Goal: Task Accomplishment & Management: Use online tool/utility

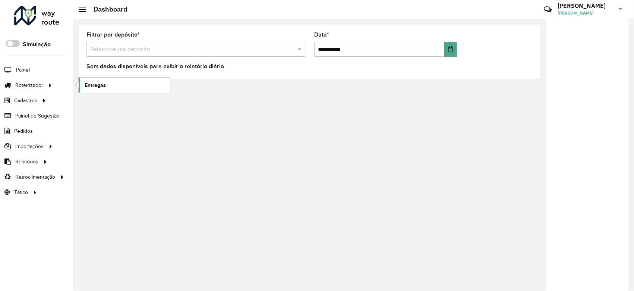
click at [83, 79] on link "Entregas" at bounding box center [124, 84] width 91 height 15
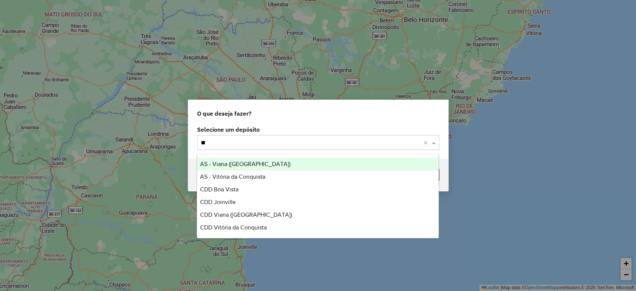
type input "***"
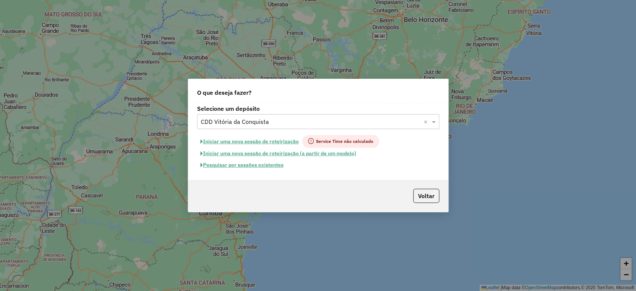
click at [249, 169] on button "Pesquisar por sessões existentes" at bounding box center [242, 165] width 90 height 12
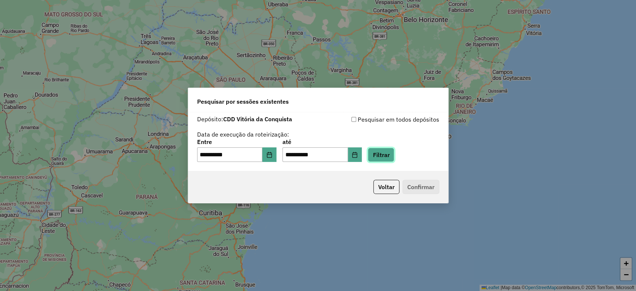
click at [394, 150] on button "Filtrar" at bounding box center [381, 155] width 26 height 14
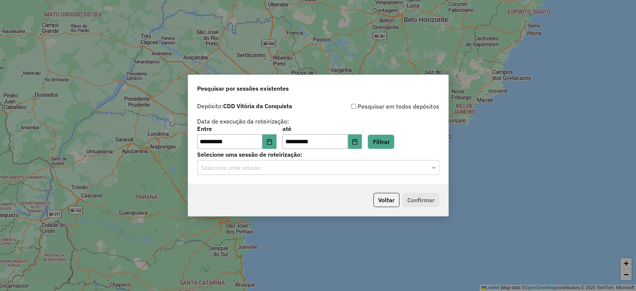
click at [245, 175] on div "**********" at bounding box center [318, 141] width 260 height 85
click at [246, 174] on div "Selecione uma sessão" at bounding box center [318, 167] width 242 height 15
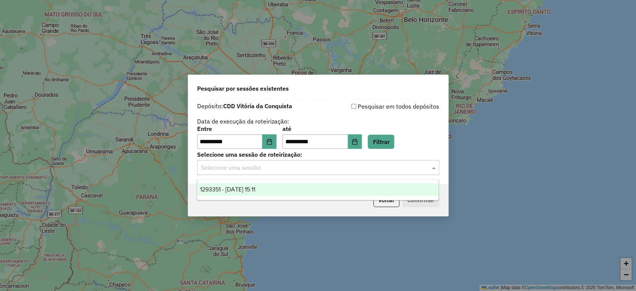
click at [250, 186] on span "1293351 - 13/10/2025 15:11" at bounding box center [227, 189] width 55 height 6
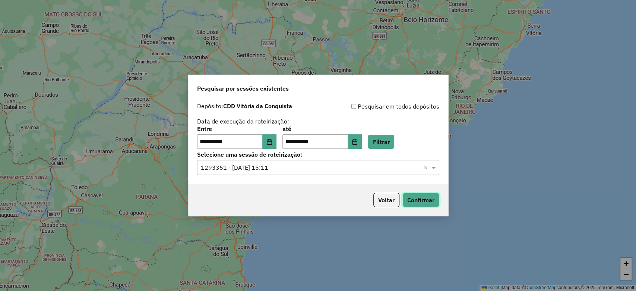
click at [423, 202] on button "Confirmar" at bounding box center [420, 200] width 37 height 14
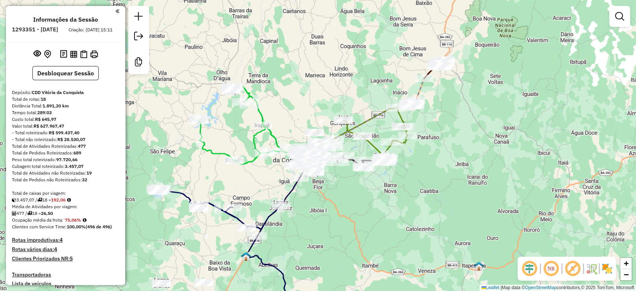
click at [605, 270] on img at bounding box center [607, 268] width 12 height 12
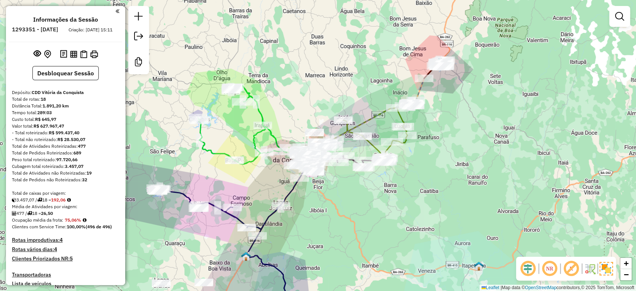
click at [568, 266] on em at bounding box center [571, 268] width 18 height 18
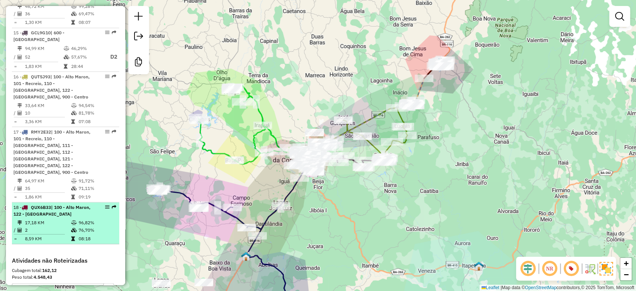
click at [103, 218] on td "96,82%" at bounding box center [97, 221] width 38 height 7
select select "**********"
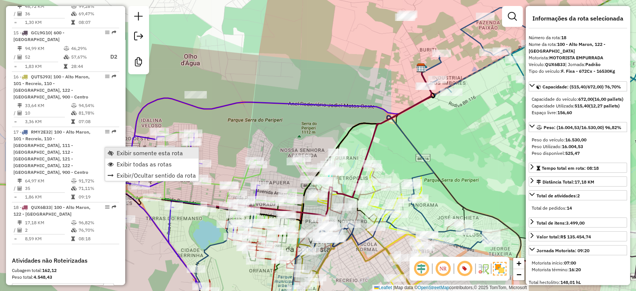
click at [119, 150] on span "Exibir somente esta rota" at bounding box center [150, 153] width 66 height 6
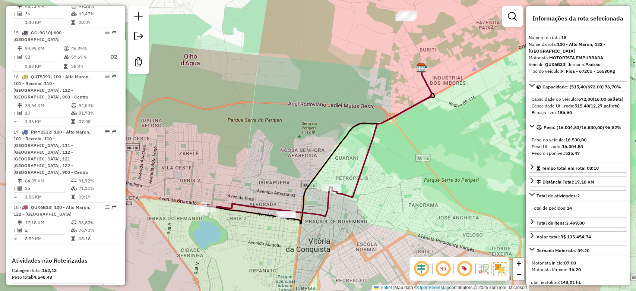
click at [254, 179] on div "Janela de atendimento Grade de atendimento Capacidade Transportadoras Veículos …" at bounding box center [318, 145] width 636 height 291
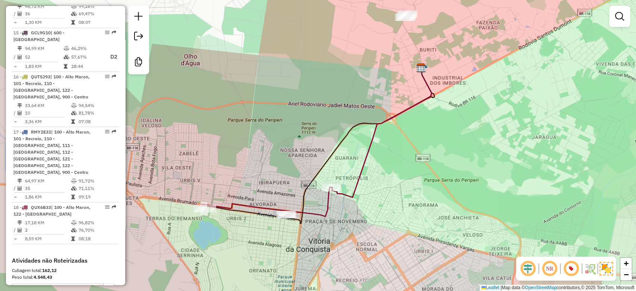
click at [233, 206] on icon at bounding box center [267, 201] width 130 height 29
select select "**********"
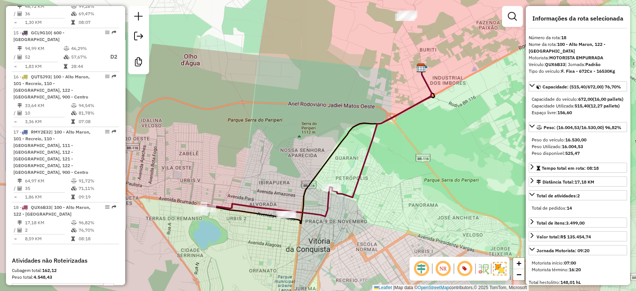
scroll to position [940, 0]
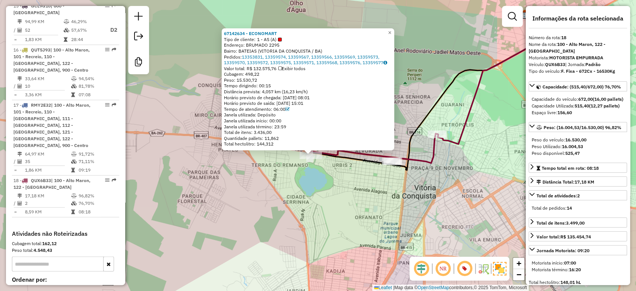
drag, startPoint x: 309, startPoint y: 175, endPoint x: 294, endPoint y: 189, distance: 20.0
click at [294, 189] on div "67142634 - ECONOMART Tipo de cliente: 1 - AS (A) Endereço: BRUMADO 2295 Bairro:…" at bounding box center [318, 145] width 636 height 291
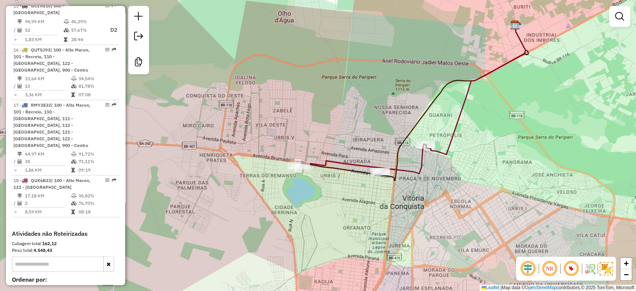
select select "**********"
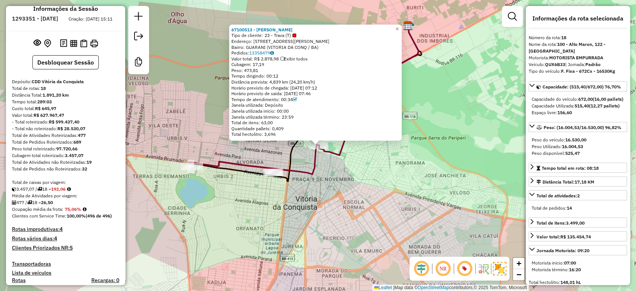
scroll to position [0, 0]
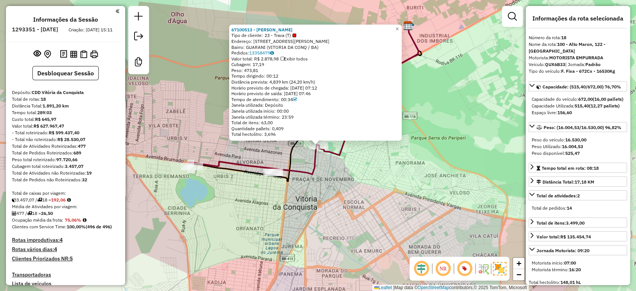
click at [218, 166] on icon at bounding box center [254, 159] width 130 height 29
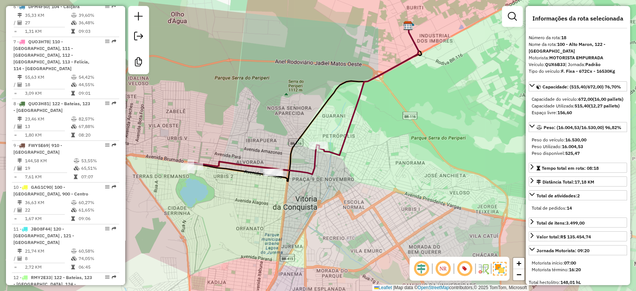
scroll to position [940, 0]
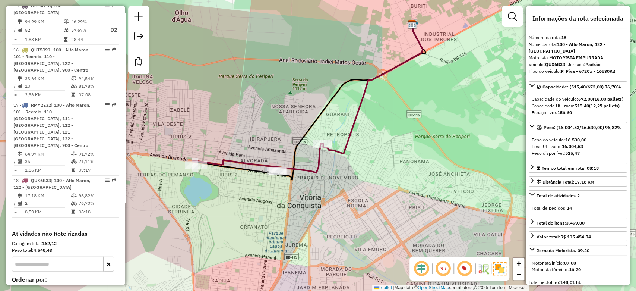
drag, startPoint x: 285, startPoint y: 156, endPoint x: 308, endPoint y: 149, distance: 24.6
click at [308, 149] on div "Janela de atendimento Grade de atendimento Capacidade Transportadoras Veículos …" at bounding box center [318, 145] width 636 height 291
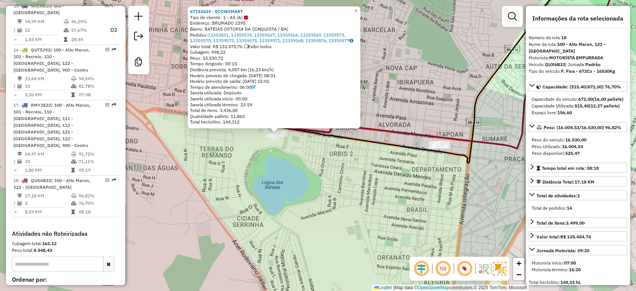
drag, startPoint x: 349, startPoint y: 176, endPoint x: 311, endPoint y: 162, distance: 40.0
click at [316, 166] on div "67142634 - ECONOMART Tipo de cliente: 1 - AS (A) Endereço: BRUMADO 2295 Bairro:…" at bounding box center [318, 145] width 636 height 291
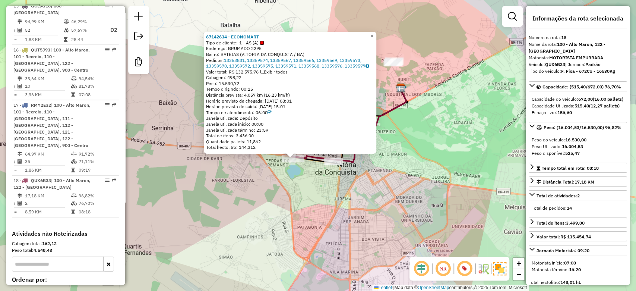
click at [363, 168] on div "67142634 - ECONOMART Tipo de cliente: 1 - AS (A) Endereço: BRUMADO 2295 Bairro:…" at bounding box center [318, 145] width 636 height 291
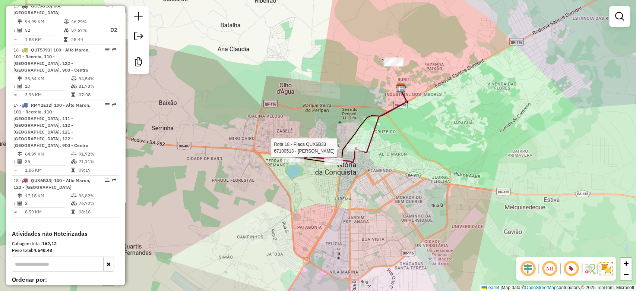
select select "**********"
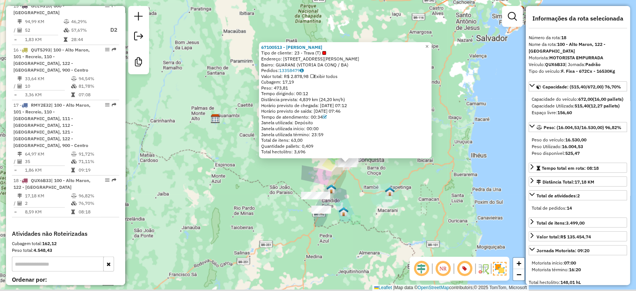
drag, startPoint x: 340, startPoint y: 194, endPoint x: 340, endPoint y: 190, distance: 4.5
click at [340, 190] on div "67100513 - [PERSON_NAME] AL Tipo de cliente: 23 - Trava (T) Endereço: [STREET_A…" at bounding box center [318, 145] width 636 height 291
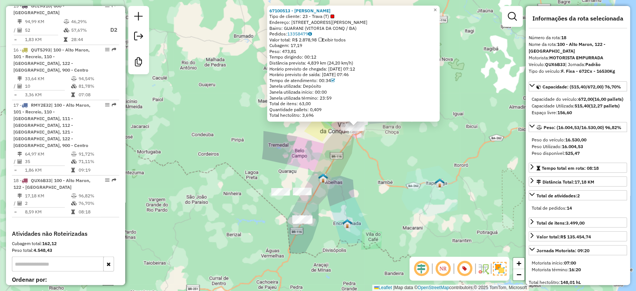
click at [339, 179] on div "67100513 - [PERSON_NAME] AL Tipo de cliente: 23 - Trava (T) Endereço: [STREET_A…" at bounding box center [318, 145] width 636 height 291
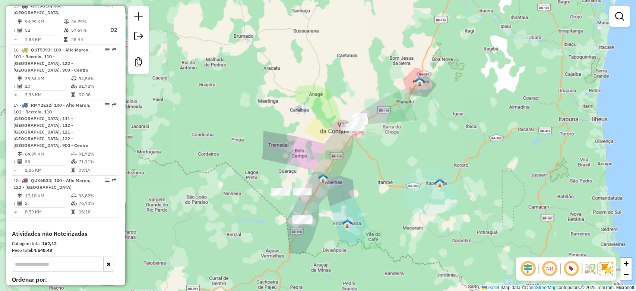
drag, startPoint x: 343, startPoint y: 160, endPoint x: 339, endPoint y: 189, distance: 29.3
click at [339, 189] on div "Janela de atendimento Grade de atendimento Capacidade Transportadoras Veículos …" at bounding box center [318, 145] width 636 height 291
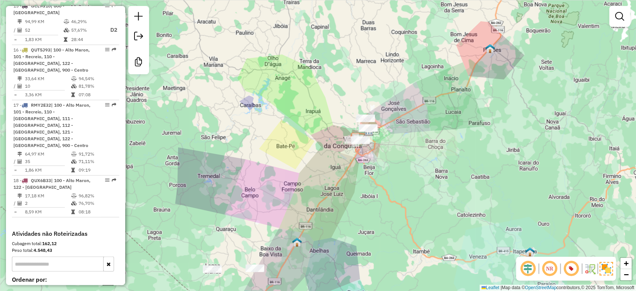
drag, startPoint x: 349, startPoint y: 164, endPoint x: 338, endPoint y: 202, distance: 39.3
click at [338, 202] on div "Janela de atendimento Grade de atendimento Capacidade Transportadoras Veículos …" at bounding box center [318, 145] width 636 height 291
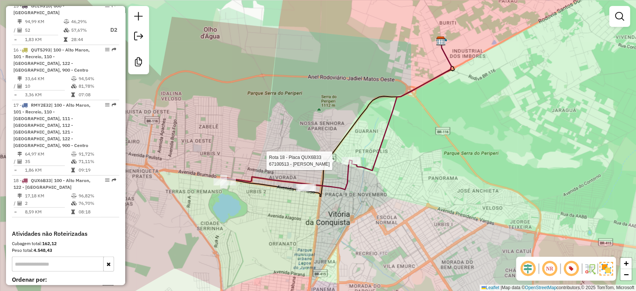
select select "**********"
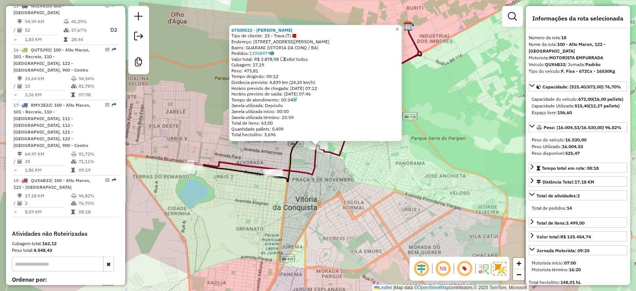
click at [343, 149] on icon at bounding box center [368, 91] width 100 height 130
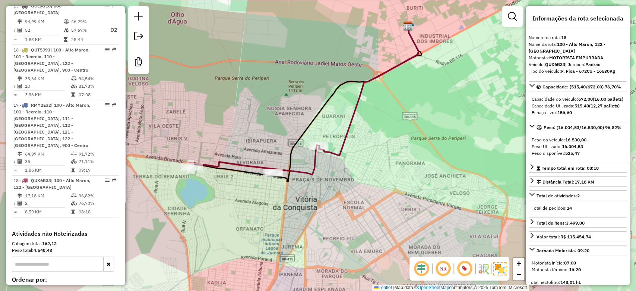
click at [346, 149] on icon at bounding box center [368, 91] width 100 height 130
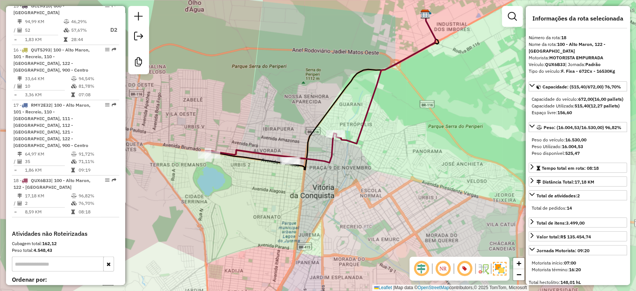
drag, startPoint x: 279, startPoint y: 145, endPoint x: 318, endPoint y: 123, distance: 44.6
click at [318, 123] on div "Janela de atendimento Grade de atendimento Capacidade Transportadoras Veículos …" at bounding box center [318, 145] width 636 height 291
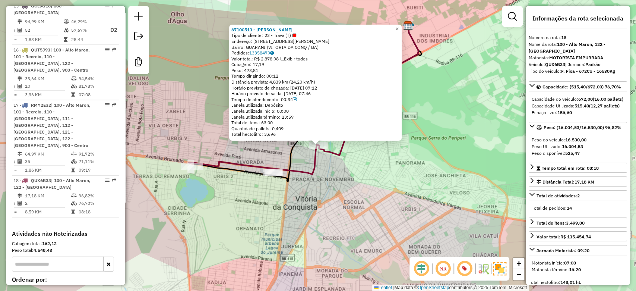
click at [180, 165] on div "Rota 18 - Placa QUX6B33 67142634 - ECONOMART 67100513 - [PERSON_NAME] AL Tipo d…" at bounding box center [318, 145] width 636 height 291
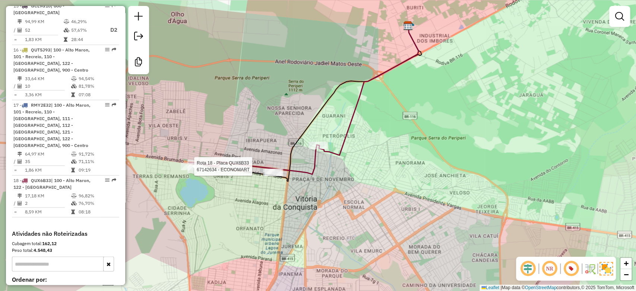
click at [185, 170] on div at bounding box center [192, 165] width 22 height 7
select select "**********"
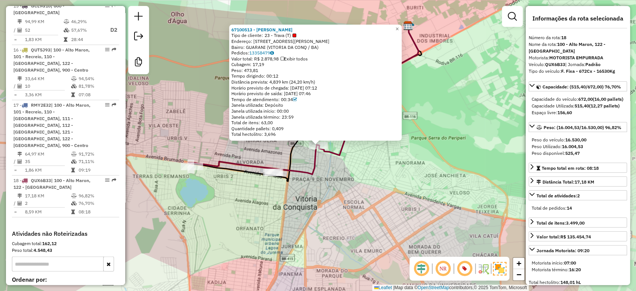
click at [329, 151] on icon at bounding box center [368, 90] width 100 height 130
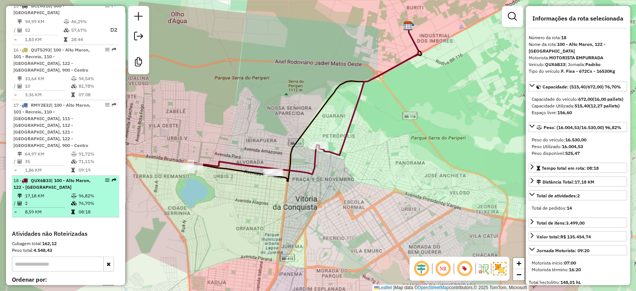
click at [91, 199] on td "76,70%" at bounding box center [97, 202] width 38 height 7
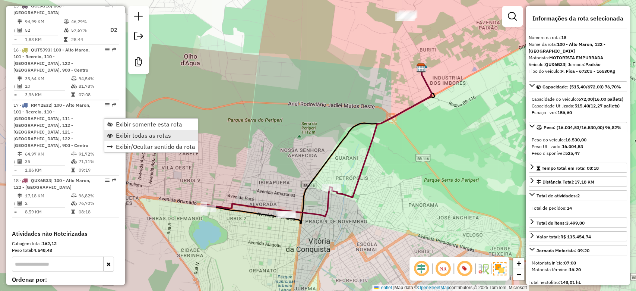
click at [113, 135] on link "Exibir todas as rotas" at bounding box center [151, 135] width 94 height 11
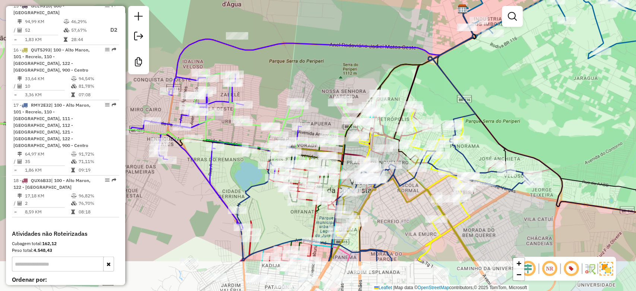
drag, startPoint x: 307, startPoint y: 114, endPoint x: 344, endPoint y: 59, distance: 65.8
click at [343, 60] on div "Janela de atendimento Grade de atendimento Capacidade Transportadoras Veículos …" at bounding box center [318, 145] width 636 height 291
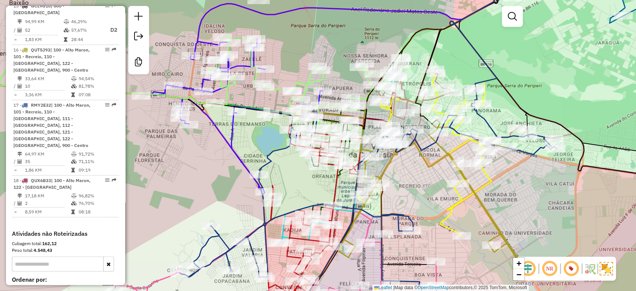
drag, startPoint x: 273, startPoint y: 159, endPoint x: 276, endPoint y: 153, distance: 7.2
click at [276, 153] on icon at bounding box center [368, 199] width 377 height 223
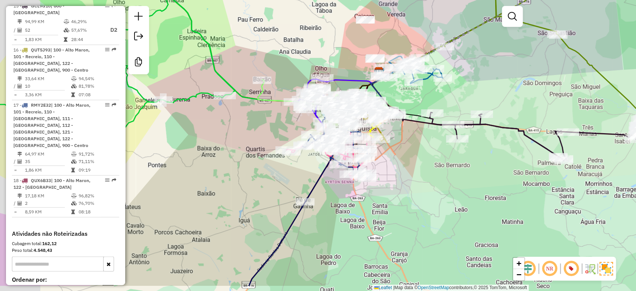
drag, startPoint x: 266, startPoint y: 70, endPoint x: 357, endPoint y: 21, distance: 103.2
click at [354, 22] on div "Janela de atendimento Grade de atendimento Capacidade Transportadoras Veículos …" at bounding box center [318, 145] width 636 height 291
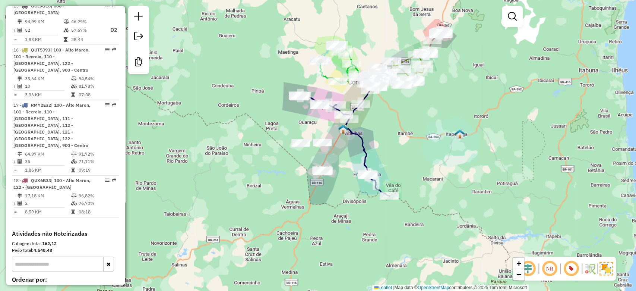
drag, startPoint x: 345, startPoint y: 166, endPoint x: 343, endPoint y: 154, distance: 12.1
click at [343, 154] on div "Janela de atendimento Grade de atendimento Capacidade Transportadoras Veículos …" at bounding box center [318, 145] width 636 height 291
click at [357, 144] on div "Janela de atendimento Grade de atendimento Capacidade Transportadoras Veículos …" at bounding box center [318, 145] width 636 height 291
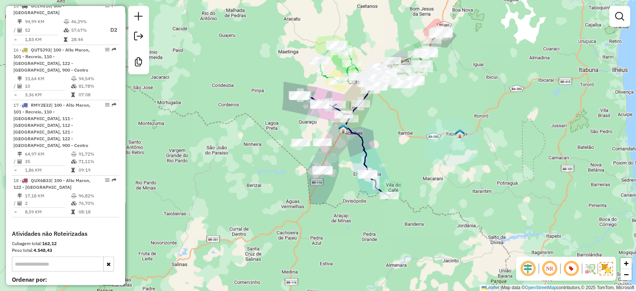
click at [357, 144] on div "Janela de atendimento Grade de atendimento Capacidade Transportadoras Veículos …" at bounding box center [318, 145] width 636 height 291
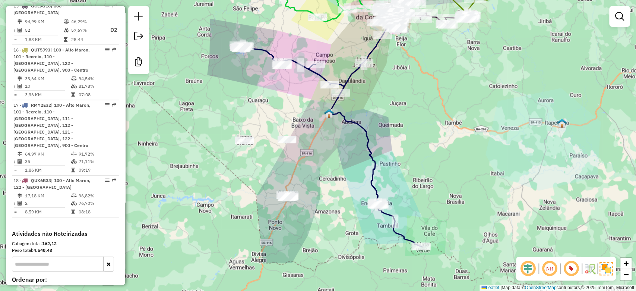
click at [367, 133] on icon at bounding box center [330, 140] width 183 height 211
select select "**********"
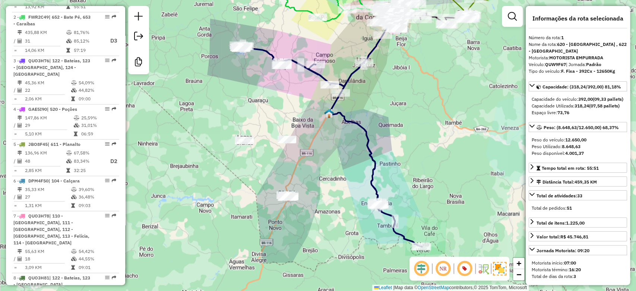
scroll to position [319, 0]
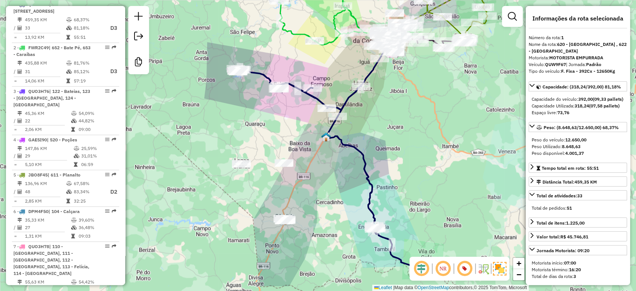
drag, startPoint x: 361, startPoint y: 142, endPoint x: 354, endPoint y: 169, distance: 27.9
click at [354, 169] on div "Janela de atendimento Grade de atendimento Capacidade Transportadoras Veículos …" at bounding box center [318, 145] width 636 height 291
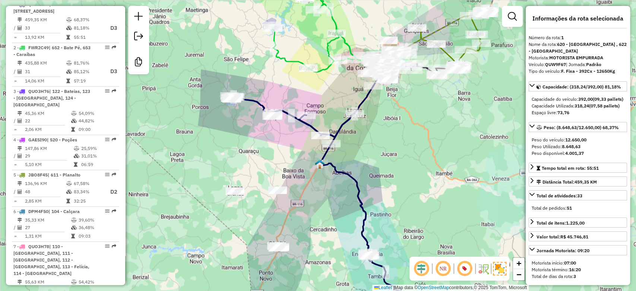
click at [339, 170] on icon at bounding box center [321, 191] width 183 height 211
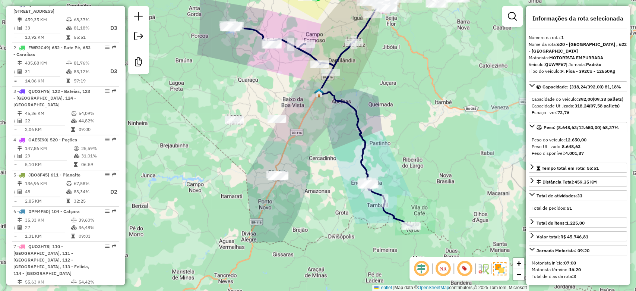
drag, startPoint x: 337, startPoint y: 193, endPoint x: 337, endPoint y: 116, distance: 76.4
click at [337, 116] on div "Janela de atendimento Grade de atendimento Capacidade Transportadoras Veículos …" at bounding box center [318, 145] width 636 height 291
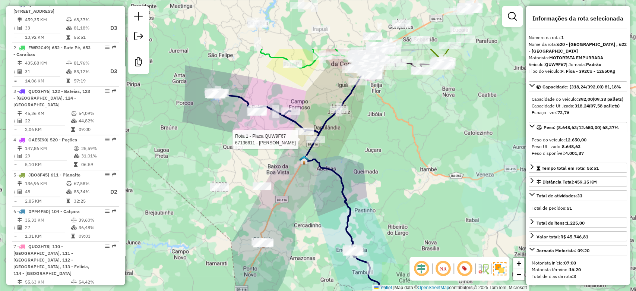
drag, startPoint x: 359, startPoint y: 95, endPoint x: 338, endPoint y: 195, distance: 102.0
click at [338, 195] on div "Rota 1 - Placa QUW9F67 67136611 - ELISVAN SALGADO SILV Janela de atendimento Gr…" at bounding box center [318, 145] width 636 height 291
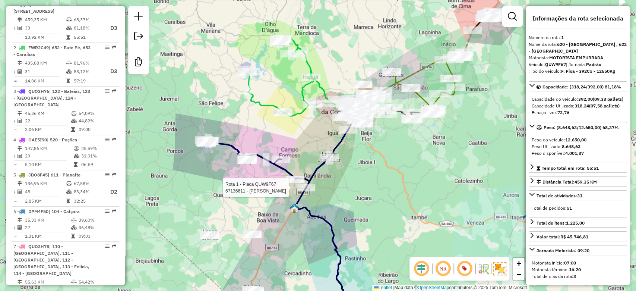
drag, startPoint x: 336, startPoint y: 195, endPoint x: 331, endPoint y: 211, distance: 17.0
click at [331, 211] on div "Rota 1 - Placa QUW9F67 67136611 - ELISVAN SALGADO SILV Janela de atendimento Gr…" at bounding box center [318, 145] width 636 height 291
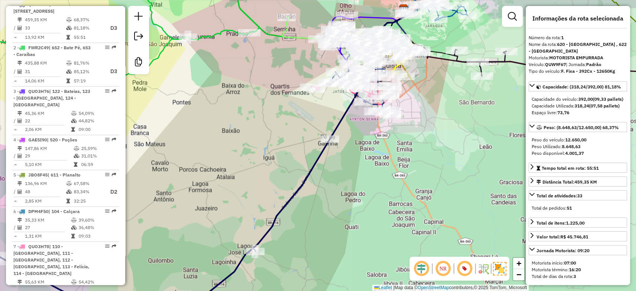
click at [373, 150] on div "Rota 1 - Placa QUW9F67 67136611 - ELISVAN SALGADO SILV Janela de atendimento Gr…" at bounding box center [318, 145] width 636 height 291
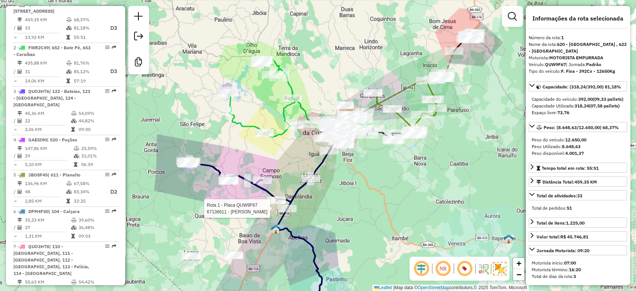
drag, startPoint x: 414, startPoint y: 155, endPoint x: 371, endPoint y: 159, distance: 42.7
click at [373, 159] on div "Rota 1 - Placa QUW9F67 67136611 - ELISVAN SALGADO SILV Janela de atendimento Gr…" at bounding box center [318, 145] width 636 height 291
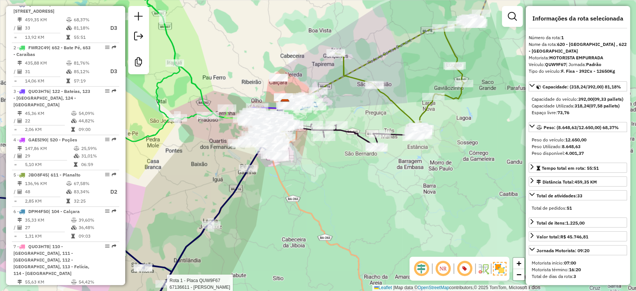
click at [353, 135] on icon at bounding box center [367, 136] width 112 height 24
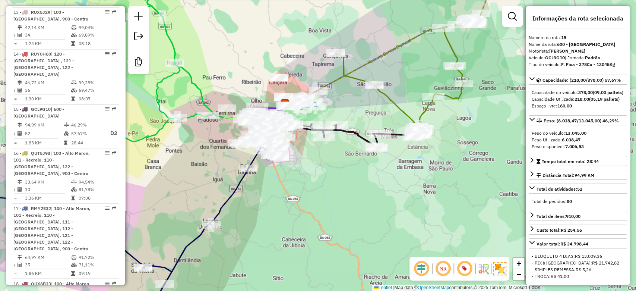
scroll to position [894, 0]
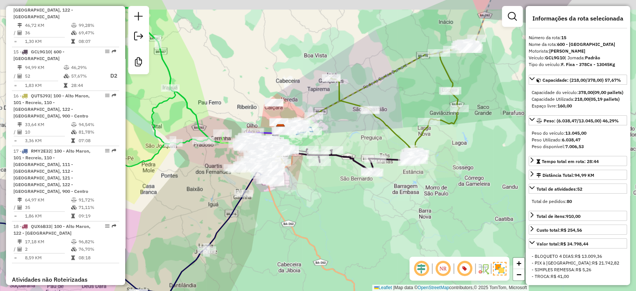
drag, startPoint x: 368, startPoint y: 107, endPoint x: 353, endPoint y: 164, distance: 59.2
click at [353, 164] on div "Janela de atendimento Grade de atendimento Capacidade Transportadoras Veículos …" at bounding box center [318, 145] width 636 height 291
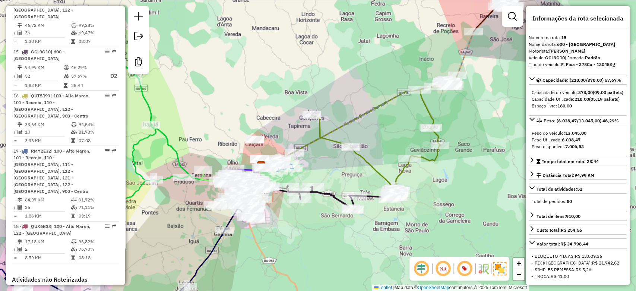
drag, startPoint x: 393, startPoint y: 133, endPoint x: 379, endPoint y: 137, distance: 15.1
click at [379, 136] on div "Janela de atendimento Grade de atendimento Capacidade Transportadoras Veículos …" at bounding box center [318, 145] width 636 height 291
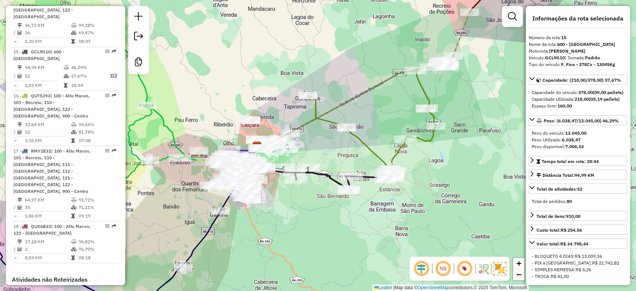
click at [371, 147] on icon at bounding box center [371, 112] width 163 height 113
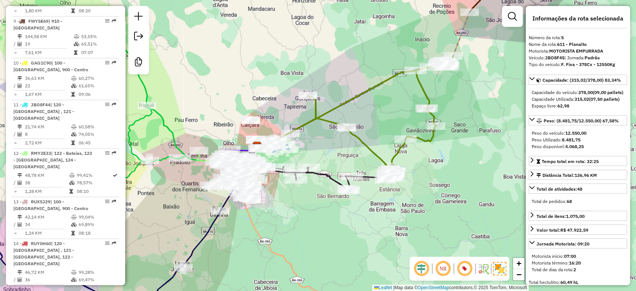
scroll to position [482, 0]
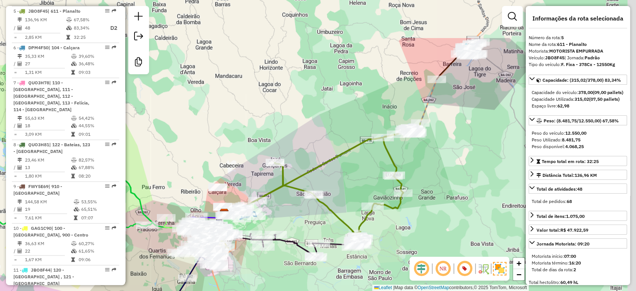
drag, startPoint x: 382, startPoint y: 118, endPoint x: 348, endPoint y: 187, distance: 76.5
click at [348, 187] on div "Janela de atendimento Grade de atendimento Capacidade Transportadoras Veículos …" at bounding box center [318, 145] width 636 height 291
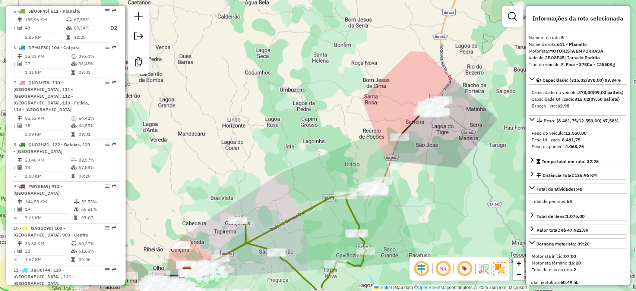
drag, startPoint x: 390, startPoint y: 73, endPoint x: 348, endPoint y: 135, distance: 75.1
click at [348, 135] on div "Janela de atendimento Grade de atendimento Capacidade Transportadoras Veículos …" at bounding box center [318, 145] width 636 height 291
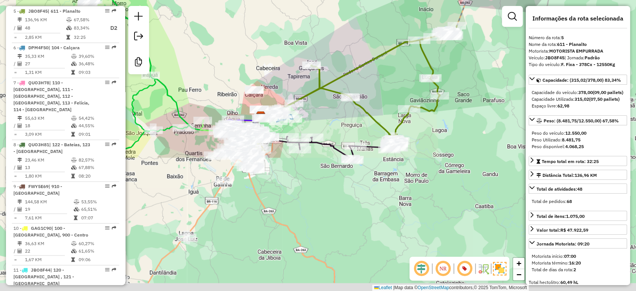
drag, startPoint x: 348, startPoint y: 132, endPoint x: 428, endPoint y: -27, distance: 177.3
click at [428, 0] on html "Aguarde... Pop-up bloqueado! Seu navegador bloqueou automáticamente a abertura …" at bounding box center [318, 145] width 636 height 291
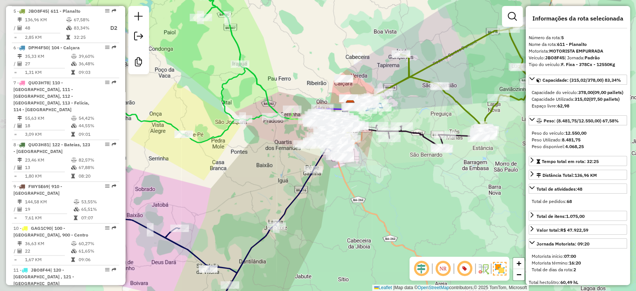
drag, startPoint x: 358, startPoint y: 43, endPoint x: 447, endPoint y: 32, distance: 89.7
click at [447, 32] on div "Janela de atendimento Grade de atendimento Capacidade Transportadoras Veículos …" at bounding box center [318, 145] width 636 height 291
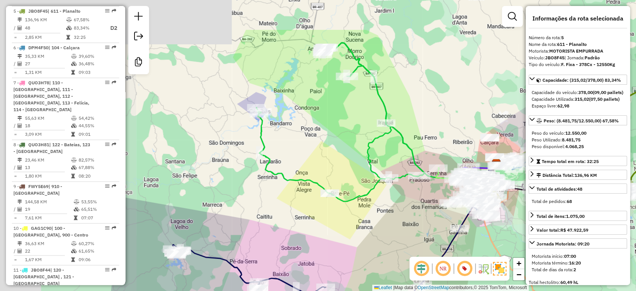
click at [449, 129] on div "Janela de atendimento Grade de atendimento Capacidade Transportadoras Veículos …" at bounding box center [318, 145] width 636 height 291
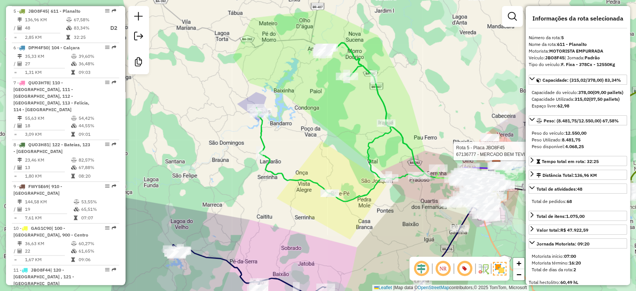
click at [258, 133] on icon at bounding box center [340, 122] width 168 height 158
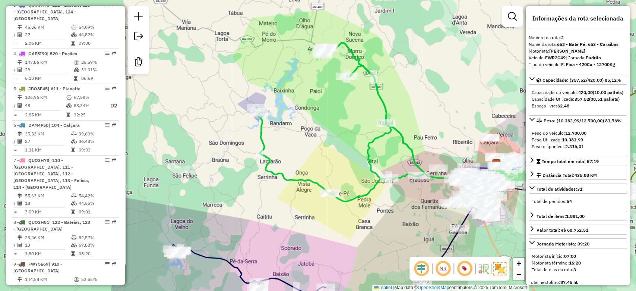
scroll to position [361, 0]
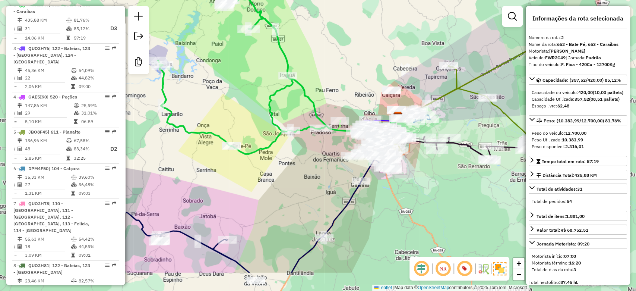
drag, startPoint x: 322, startPoint y: 137, endPoint x: 211, endPoint y: 82, distance: 124.3
click at [211, 82] on div "Janela de atendimento Grade de atendimento Capacidade Transportadoras Veículos …" at bounding box center [318, 145] width 636 height 291
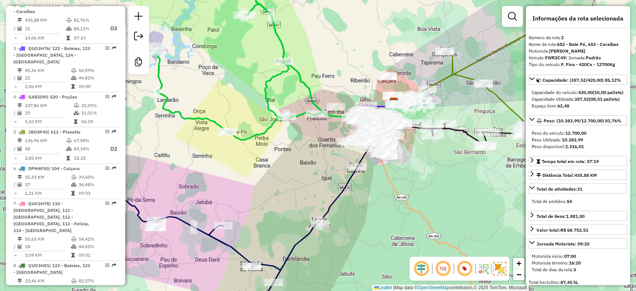
drag, startPoint x: 274, startPoint y: 108, endPoint x: 281, endPoint y: 94, distance: 16.5
click at [281, 94] on div "Janela de atendimento Grade de atendimento Capacidade Transportadoras Veículos …" at bounding box center [318, 145] width 636 height 291
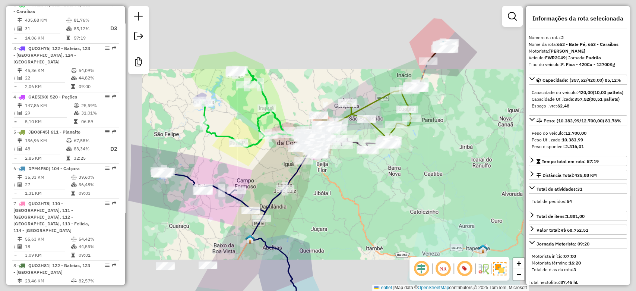
drag, startPoint x: 271, startPoint y: 145, endPoint x: 321, endPoint y: 178, distance: 59.5
click at [321, 178] on div "Rota 1 - Placa QUW9F67 67134694 - [PERSON_NAME] de atendimento Grade de atendim…" at bounding box center [318, 145] width 636 height 291
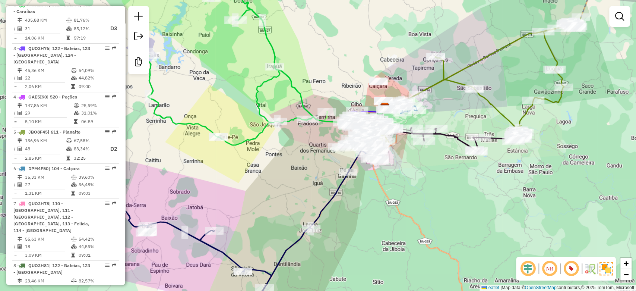
drag, startPoint x: 275, startPoint y: 160, endPoint x: 257, endPoint y: 187, distance: 32.9
click at [257, 187] on div "Janela de atendimento Grade de atendimento Capacidade Transportadoras Veículos …" at bounding box center [318, 145] width 636 height 291
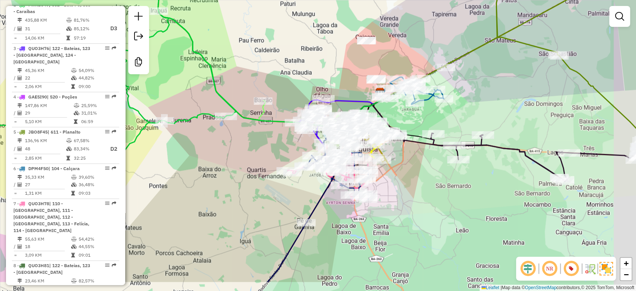
drag, startPoint x: 275, startPoint y: 104, endPoint x: 263, endPoint y: 91, distance: 17.4
click at [263, 91] on div "Rota 12 - Placa RMY2E33 67143884 - JUCIENE [PERSON_NAME] Janela de atendimento …" at bounding box center [318, 145] width 636 height 291
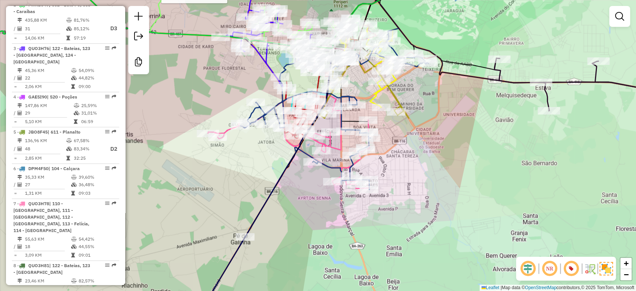
drag, startPoint x: 333, startPoint y: 161, endPoint x: 328, endPoint y: 227, distance: 66.9
click at [328, 227] on div "Rota 12 - Placa RMY2E33 67143884 - JUCIENE [PERSON_NAME] Janela de atendimento …" at bounding box center [318, 145] width 636 height 291
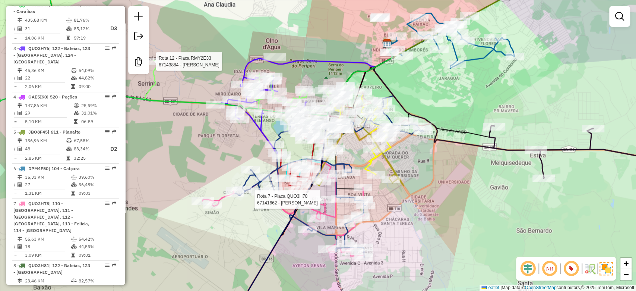
select select "**********"
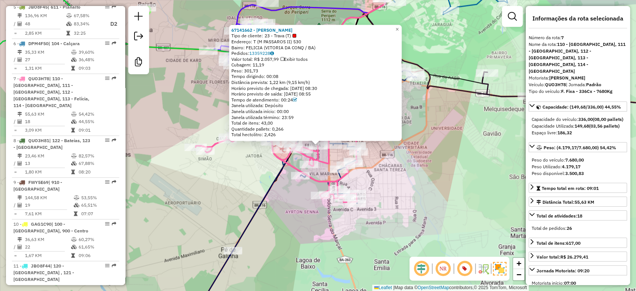
scroll to position [554, 0]
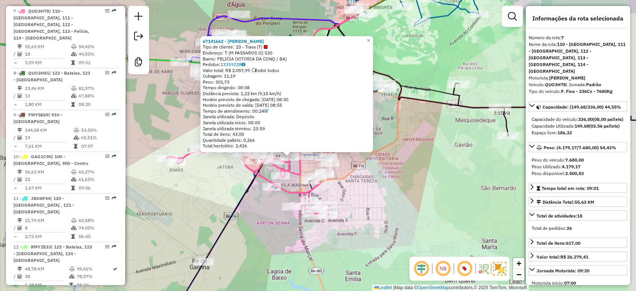
drag, startPoint x: 426, startPoint y: 181, endPoint x: 365, endPoint y: 199, distance: 63.7
click at [367, 199] on div "67141662 - [PERSON_NAME] Tipo de cliente: 23 - Trava (T) Endereço: T (M PASSARO…" at bounding box center [318, 145] width 636 height 291
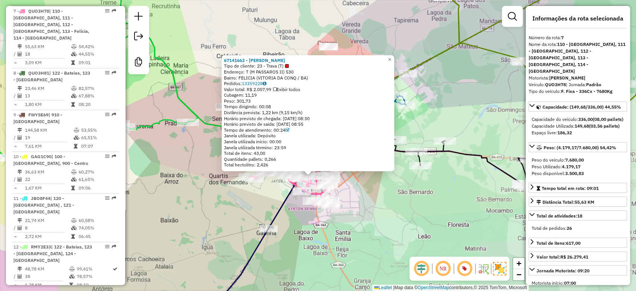
click at [379, 170] on div "67141662 - [PERSON_NAME] Tipo de cliente: 23 - Trava (T) Endereço: T (M PASSARO…" at bounding box center [308, 113] width 173 height 116
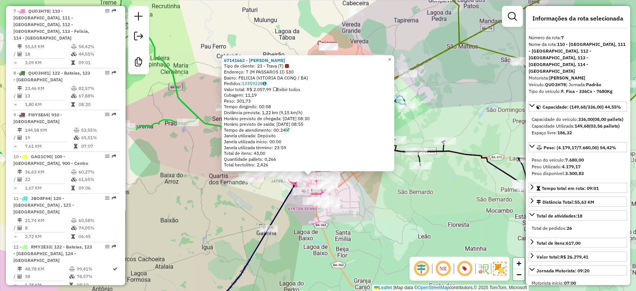
click at [376, 189] on div "67141662 - [PERSON_NAME] Tipo de cliente: 23 - Trava (T) Endereço: T (M PASSARO…" at bounding box center [318, 145] width 636 height 291
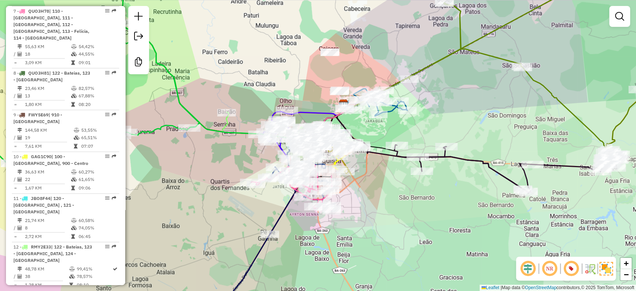
drag, startPoint x: 374, startPoint y: 178, endPoint x: 378, endPoint y: 193, distance: 16.2
click at [378, 193] on div "Janela de atendimento Grade de atendimento Capacidade Transportadoras Veículos …" at bounding box center [318, 145] width 636 height 291
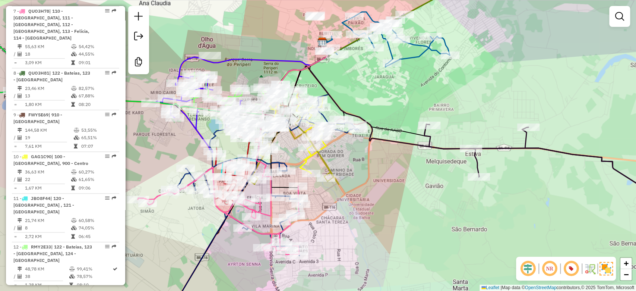
click at [323, 145] on icon at bounding box center [301, 132] width 86 height 82
select select "**********"
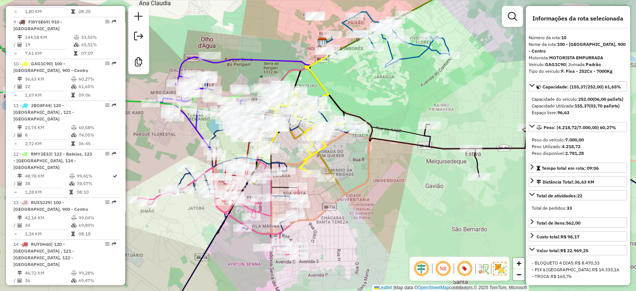
scroll to position [686, 0]
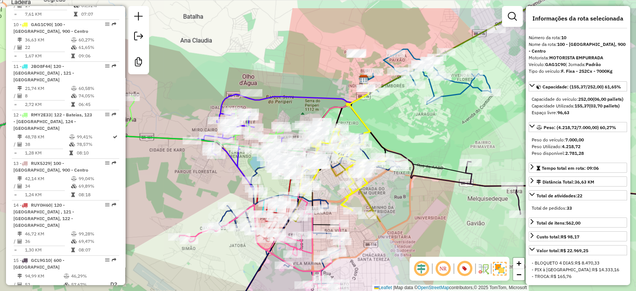
drag, startPoint x: 331, startPoint y: 149, endPoint x: 370, endPoint y: 186, distance: 54.6
click at [370, 187] on icon at bounding box center [343, 170] width 86 height 82
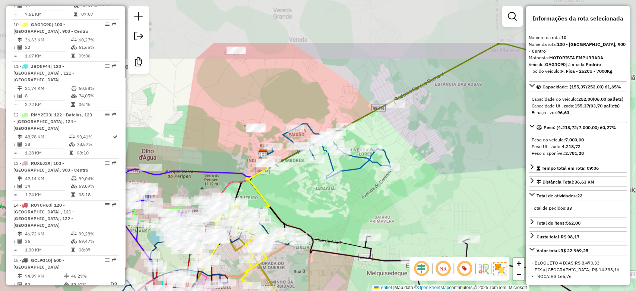
drag, startPoint x: 375, startPoint y: 135, endPoint x: 272, endPoint y: 200, distance: 122.1
click at [272, 200] on div "Janela de atendimento Grade de atendimento Capacidade Transportadoras Veículos …" at bounding box center [318, 145] width 636 height 291
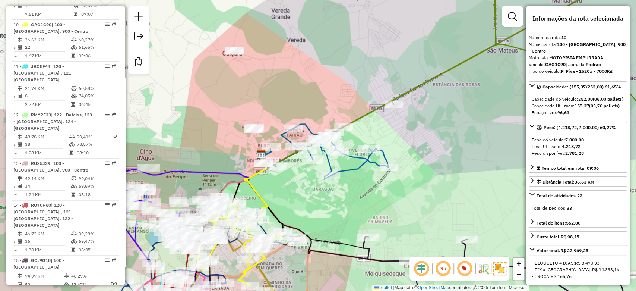
click at [349, 170] on icon at bounding box center [325, 151] width 127 height 55
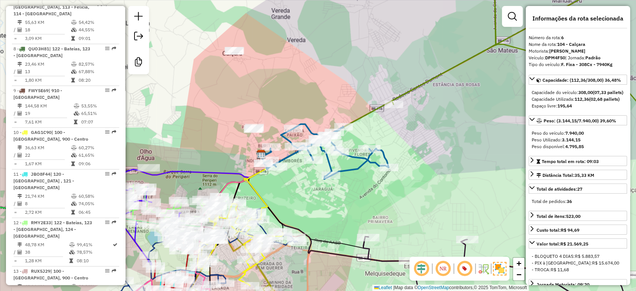
scroll to position [519, 0]
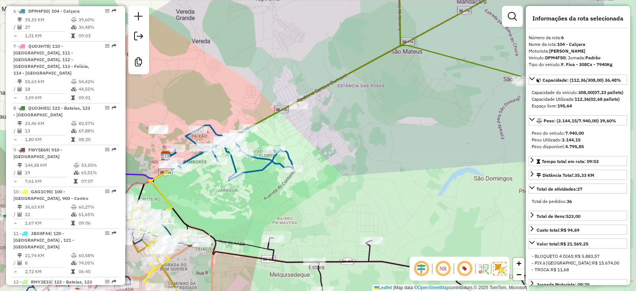
drag, startPoint x: 367, startPoint y: 168, endPoint x: 272, endPoint y: 169, distance: 95.4
click at [272, 169] on div "Janela de atendimento Grade de atendimento Capacidade Transportadoras Veículos …" at bounding box center [318, 145] width 636 height 291
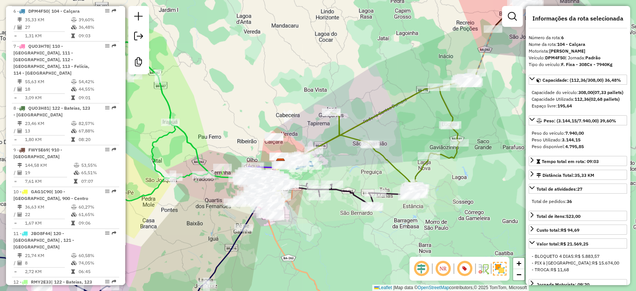
drag, startPoint x: 331, startPoint y: 123, endPoint x: 329, endPoint y: 143, distance: 20.6
click at [330, 144] on icon at bounding box center [394, 129] width 163 height 113
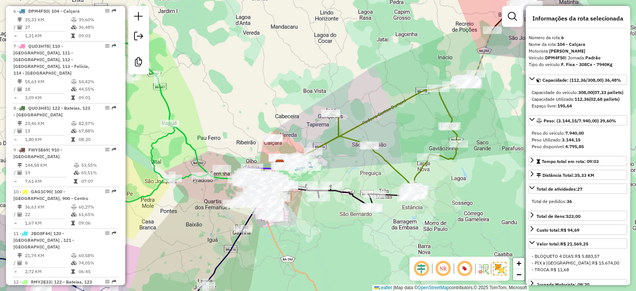
click at [329, 136] on div "Janela de atendimento Grade de atendimento Capacidade Transportadoras Veículos …" at bounding box center [318, 145] width 636 height 291
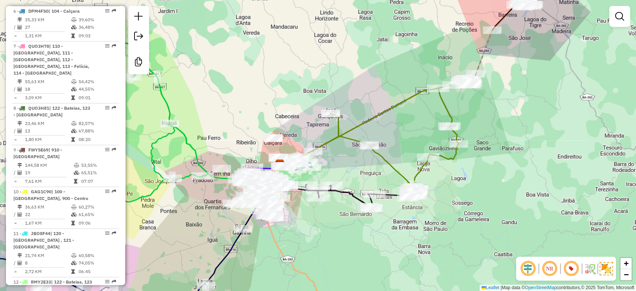
click at [330, 141] on icon at bounding box center [394, 130] width 163 height 113
select select "**********"
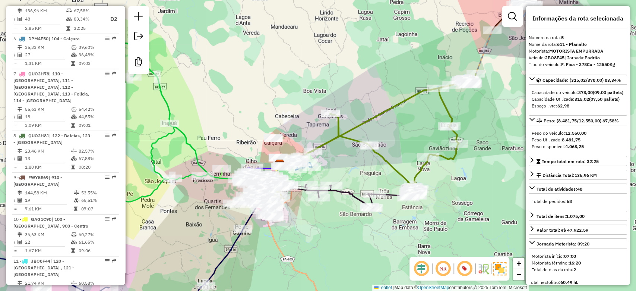
scroll to position [482, 0]
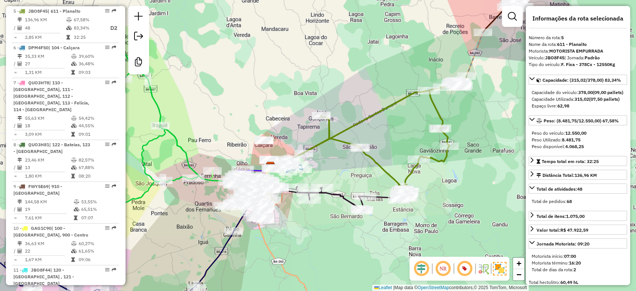
drag, startPoint x: 355, startPoint y: 118, endPoint x: 336, endPoint y: 122, distance: 19.9
click at [336, 122] on div "Janela de atendimento Grade de atendimento Capacidade Transportadoras Veículos …" at bounding box center [318, 145] width 636 height 291
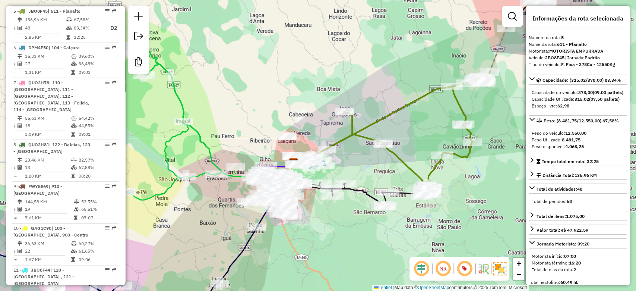
drag, startPoint x: 203, startPoint y: 153, endPoint x: 389, endPoint y: 121, distance: 189.4
click at [389, 121] on div "Janela de atendimento Grade de atendimento Capacidade Transportadoras Veículos …" at bounding box center [318, 145] width 636 height 291
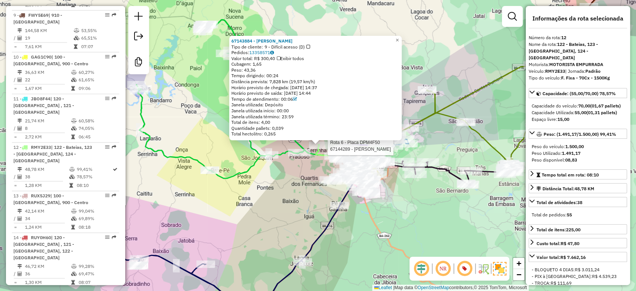
scroll to position [769, 0]
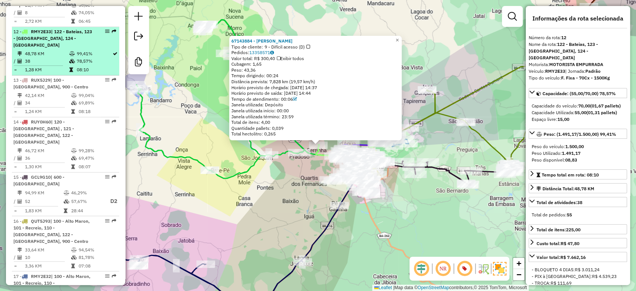
click at [54, 57] on td "38" at bounding box center [47, 60] width 44 height 7
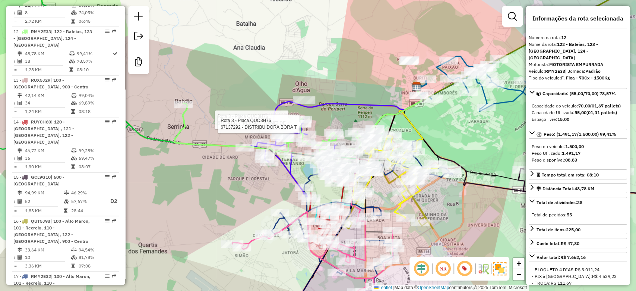
drag, startPoint x: 374, startPoint y: 99, endPoint x: 331, endPoint y: 86, distance: 45.0
click at [331, 86] on div "Rota 3 - Placa QUO3H76 67134192 - ABEROALDO BOMFIM DE Rota 3 - Placa QUO3H76 67…" at bounding box center [318, 145] width 636 height 291
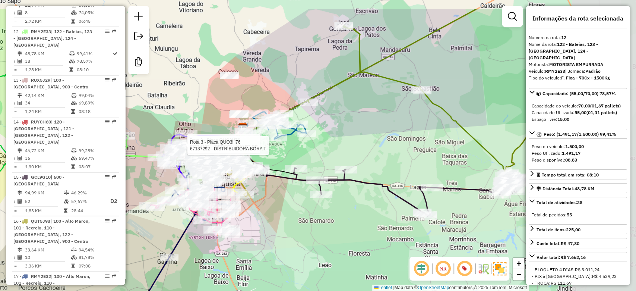
drag, startPoint x: 402, startPoint y: 114, endPoint x: 260, endPoint y: 162, distance: 150.3
click at [260, 162] on div "Rota 3 - Placa QUO3H76 67134192 - ABEROALDO BOMFIM DE Rota 3 - Placa QUO3H76 67…" at bounding box center [318, 145] width 636 height 291
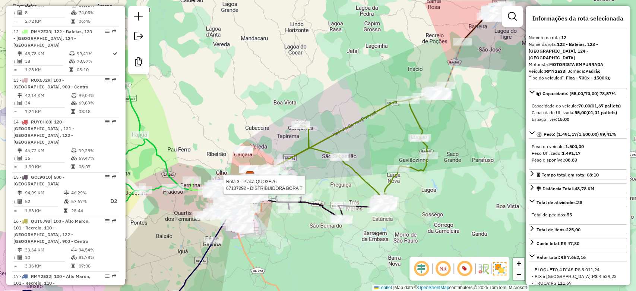
drag, startPoint x: 396, startPoint y: 118, endPoint x: 256, endPoint y: 190, distance: 157.8
click at [256, 190] on div "Rota 3 - Placa QUO3H76 67134192 - ABEROALDO BOMFIM DE Rota 3 - Placa QUO3H76 67…" at bounding box center [318, 145] width 636 height 291
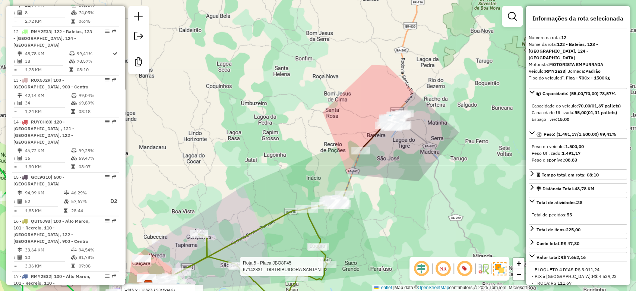
drag, startPoint x: 257, startPoint y: 178, endPoint x: 258, endPoint y: 237, distance: 59.2
click at [258, 237] on div "Rota 3 - Placa QUO3H76 67134192 - ABEROALDO BOMFIM DE Rota 3 - Placa QUO3H76 67…" at bounding box center [318, 145] width 636 height 291
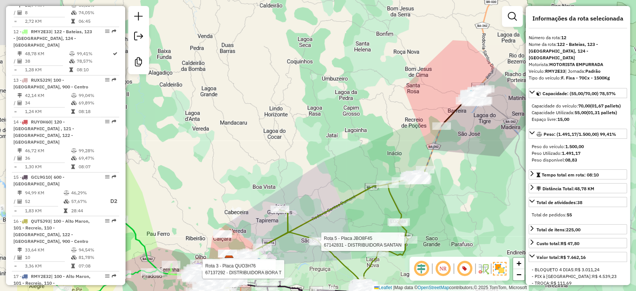
drag, startPoint x: 261, startPoint y: 183, endPoint x: 368, endPoint y: 91, distance: 140.9
click at [368, 91] on div "Rota 3 - Placa QUO3H76 67134192 - ABEROALDO BOMFIM DE Rota 3 - Placa QUO3H76 67…" at bounding box center [318, 145] width 636 height 291
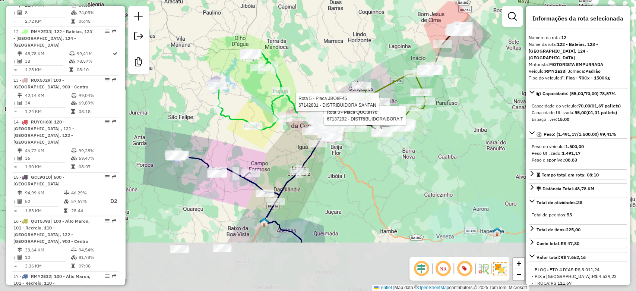
drag, startPoint x: 345, startPoint y: 147, endPoint x: 344, endPoint y: 225, distance: 78.3
click at [376, 70] on div "Rota 3 - Placa QUO3H76 67134192 - ABEROALDO BOMFIM DE Rota 3 - Placa QUO3H76 67…" at bounding box center [318, 145] width 636 height 291
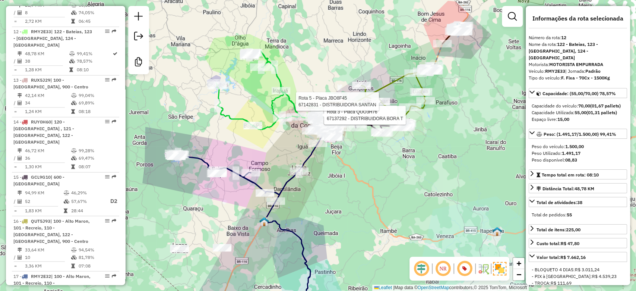
click at [351, 191] on div "Rota 3 - Placa QUO3H76 67134192 - ABEROALDO BOMFIM DE Rota 3 - Placa QUO3H76 67…" at bounding box center [318, 145] width 636 height 291
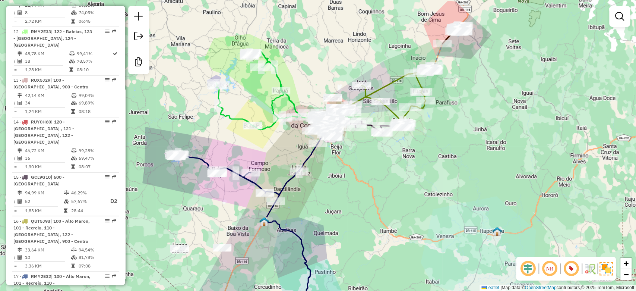
drag, startPoint x: 364, startPoint y: 216, endPoint x: 387, endPoint y: 127, distance: 92.4
click at [385, 135] on div "Janela de atendimento Grade de atendimento Capacidade Transportadoras Veículos …" at bounding box center [318, 145] width 636 height 291
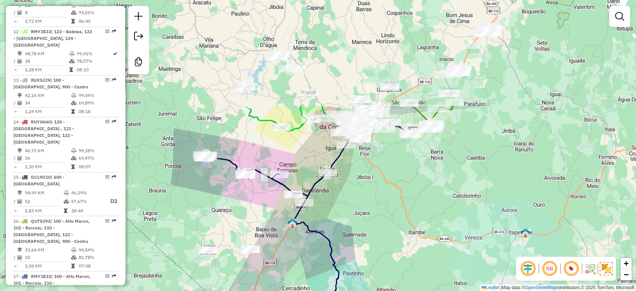
drag, startPoint x: 342, startPoint y: 121, endPoint x: 333, endPoint y: 253, distance: 132.6
click at [335, 255] on icon at bounding box center [293, 250] width 183 height 211
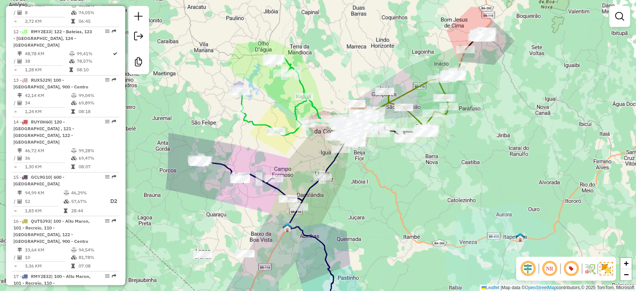
drag, startPoint x: 540, startPoint y: 113, endPoint x: 453, endPoint y: 199, distance: 122.0
click at [454, 199] on div "Janela de atendimento Grade de atendimento Capacidade Transportadoras Veículos …" at bounding box center [318, 145] width 636 height 291
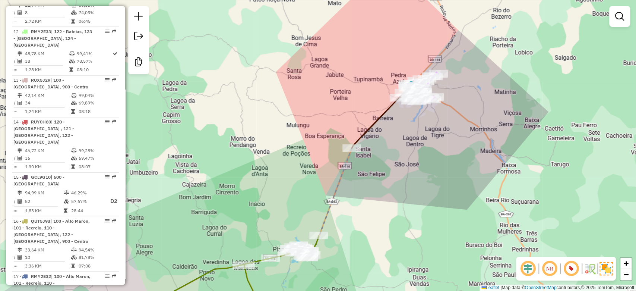
click at [379, 121] on icon at bounding box center [385, 116] width 67 height 61
select select "**********"
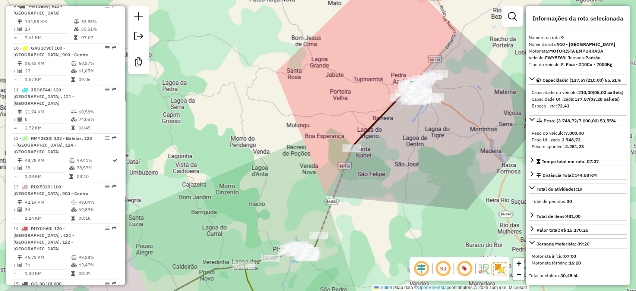
scroll to position [644, 0]
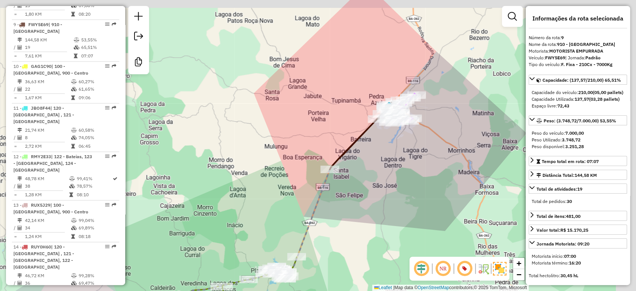
drag, startPoint x: 376, startPoint y: 105, endPoint x: 348, endPoint y: 129, distance: 36.5
click at [348, 129] on div "Janela de atendimento Grade de atendimento Capacidade Transportadoras Veículos …" at bounding box center [318, 145] width 636 height 291
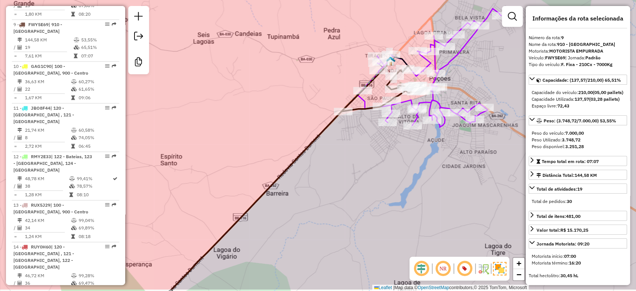
drag, startPoint x: 349, startPoint y: 167, endPoint x: 394, endPoint y: 105, distance: 76.6
click at [393, 104] on div "Janela de atendimento Grade de atendimento Capacidade Transportadoras Veículos …" at bounding box center [318, 145] width 636 height 291
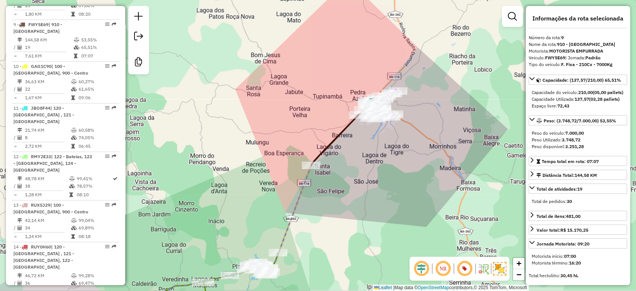
drag, startPoint x: 328, startPoint y: 187, endPoint x: 334, endPoint y: 156, distance: 30.8
click at [333, 160] on div "Janela de atendimento Grade de atendimento Capacidade Transportadoras Veículos …" at bounding box center [318, 145] width 636 height 291
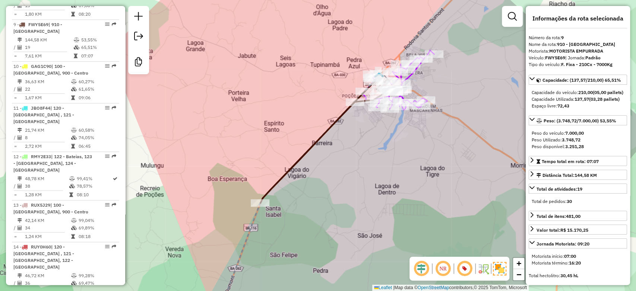
click at [423, 68] on div "Janela de atendimento Grade de atendimento Capacidade Transportadoras Veículos …" at bounding box center [318, 145] width 636 height 291
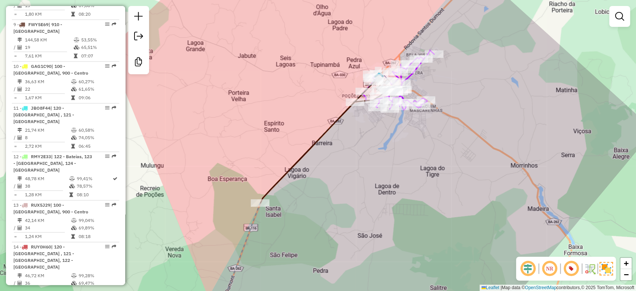
click at [420, 73] on div "Janela de atendimento Grade de atendimento Capacidade Transportadoras Veículos …" at bounding box center [318, 145] width 636 height 291
click at [418, 70] on icon at bounding box center [398, 79] width 72 height 59
select select "**********"
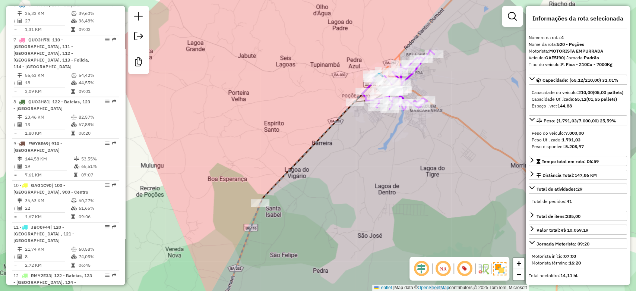
scroll to position [447, 0]
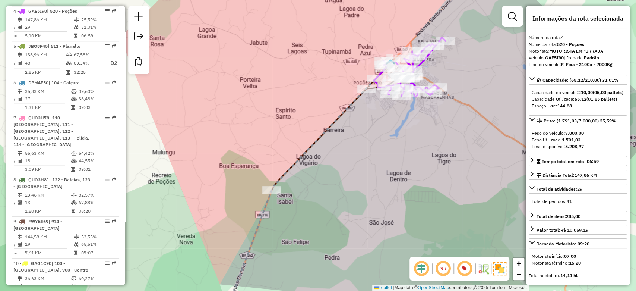
drag, startPoint x: 364, startPoint y: 170, endPoint x: 432, endPoint y: 72, distance: 119.4
click at [432, 72] on div "Janela de atendimento Grade de atendimento Capacidade Transportadoras Veículos …" at bounding box center [318, 145] width 636 height 291
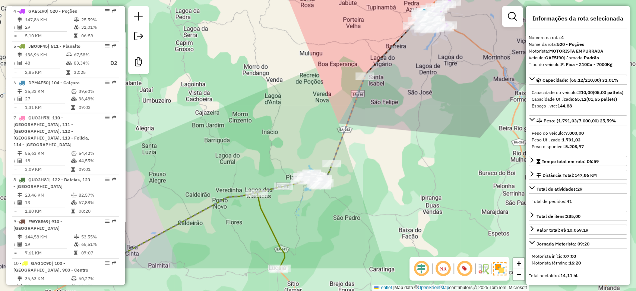
drag, startPoint x: 348, startPoint y: 197, endPoint x: 390, endPoint y: 42, distance: 161.1
click at [392, 34] on div "Janela de atendimento Grade de atendimento Capacidade Transportadoras Veículos …" at bounding box center [318, 145] width 636 height 291
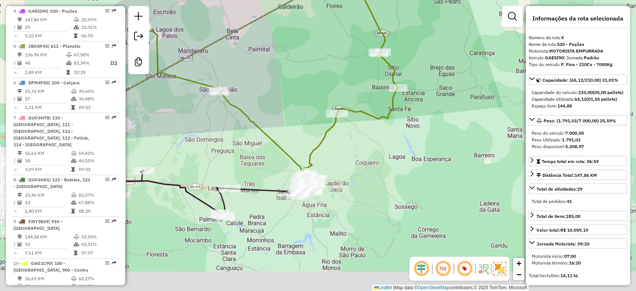
drag, startPoint x: 427, startPoint y: 38, endPoint x: 438, endPoint y: 22, distance: 19.0
click at [438, 22] on div "Janela de atendimento Grade de atendimento Capacidade Transportadoras Veículos …" at bounding box center [318, 145] width 636 height 291
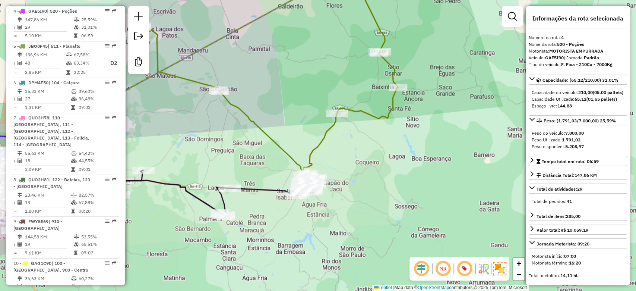
click at [376, 61] on div "Janela de atendimento Grade de atendimento Capacidade Transportadoras Veículos …" at bounding box center [318, 145] width 636 height 291
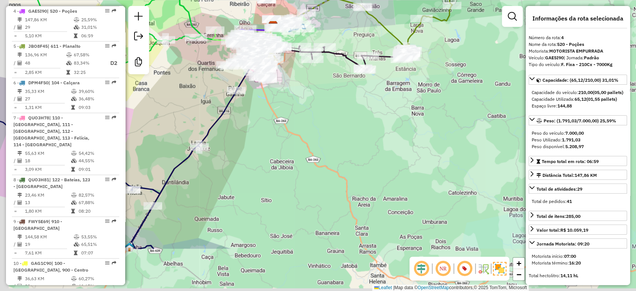
drag, startPoint x: 282, startPoint y: 181, endPoint x: 423, endPoint y: 31, distance: 205.9
click at [422, 33] on div "Janela de atendimento Grade de atendimento Capacidade Transportadoras Veículos …" at bounding box center [318, 145] width 636 height 291
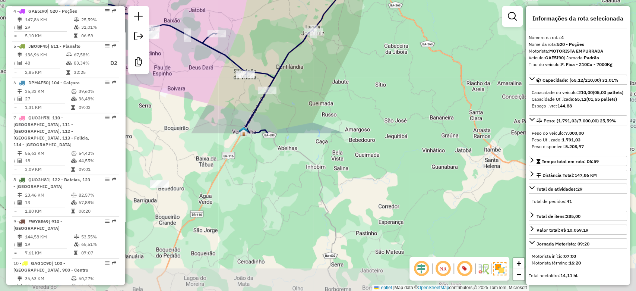
drag, startPoint x: 268, startPoint y: 177, endPoint x: 282, endPoint y: 164, distance: 18.5
click at [281, 164] on div "Janela de atendimento Grade de atendimento Capacidade Transportadoras Veículos …" at bounding box center [318, 145] width 636 height 291
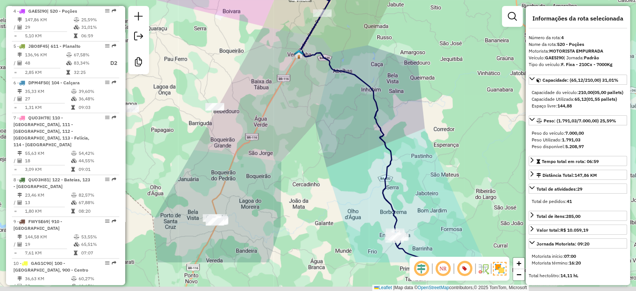
drag, startPoint x: 298, startPoint y: 119, endPoint x: 307, endPoint y: 104, distance: 18.0
click at [307, 104] on div "Janela de atendimento Grade de atendimento Capacidade Transportadoras Veículos …" at bounding box center [318, 145] width 636 height 291
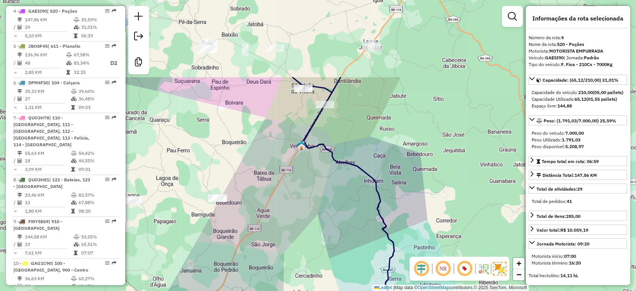
drag, startPoint x: 319, startPoint y: 115, endPoint x: 291, endPoint y: 293, distance: 180.2
click at [291, 290] on html "Aguarde... Pop-up bloqueado! Seu navegador bloqueou automáticamente a abertura …" at bounding box center [318, 145] width 636 height 291
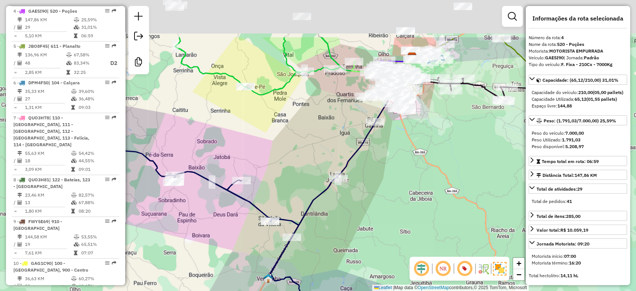
drag, startPoint x: 386, startPoint y: 168, endPoint x: 355, endPoint y: 234, distance: 73.8
click at [355, 234] on div "Janela de atendimento Grade de atendimento Capacidade Transportadoras Veículos …" at bounding box center [318, 145] width 636 height 291
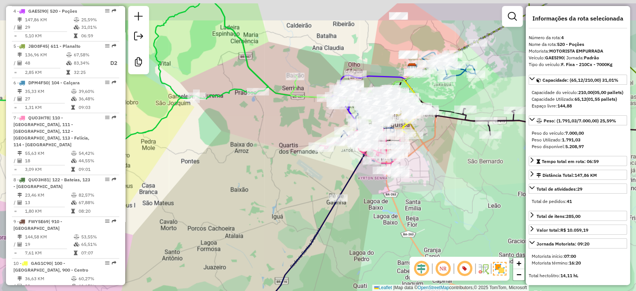
drag, startPoint x: 312, startPoint y: 145, endPoint x: 301, endPoint y: 189, distance: 45.8
click at [301, 189] on div "Janela de atendimento Grade de atendimento Capacidade Transportadoras Veículos …" at bounding box center [318, 145] width 636 height 291
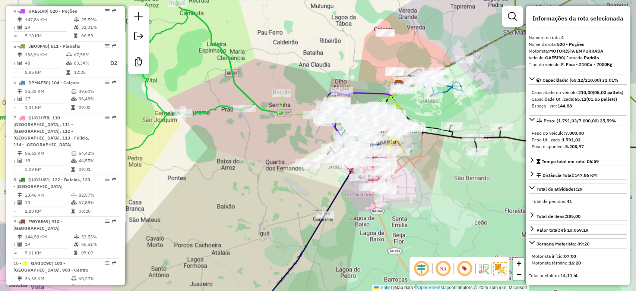
drag, startPoint x: 445, startPoint y: 138, endPoint x: 354, endPoint y: 178, distance: 98.6
click at [390, 170] on icon at bounding box center [484, 127] width 188 height 86
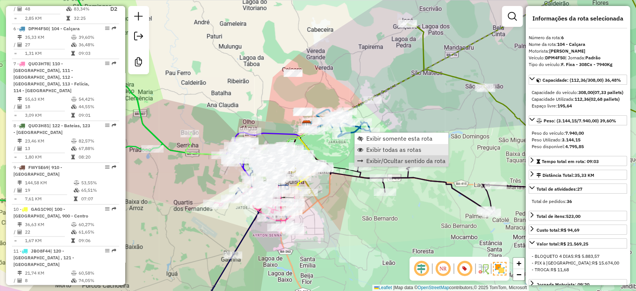
scroll to position [519, 0]
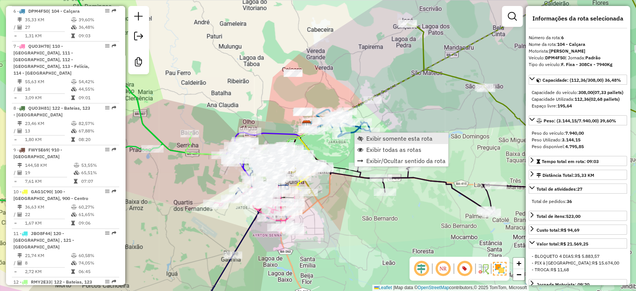
click at [367, 139] on span "Exibir somente esta rota" at bounding box center [399, 138] width 66 height 6
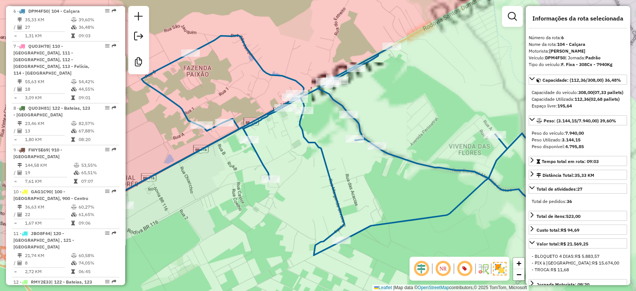
drag, startPoint x: 332, startPoint y: 168, endPoint x: 402, endPoint y: 110, distance: 91.6
click at [402, 110] on icon at bounding box center [318, 144] width 509 height 219
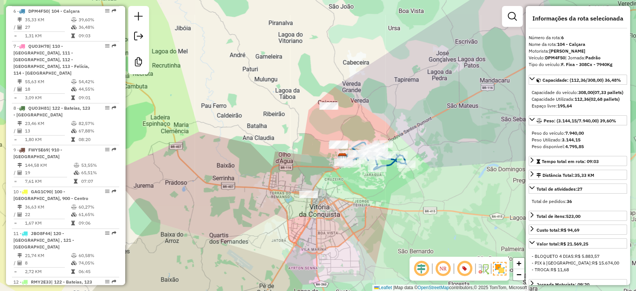
drag, startPoint x: 355, startPoint y: 198, endPoint x: 361, endPoint y: 173, distance: 25.6
click at [361, 173] on div "Janela de atendimento Grade de atendimento Capacidade Transportadoras Veículos …" at bounding box center [318, 145] width 636 height 291
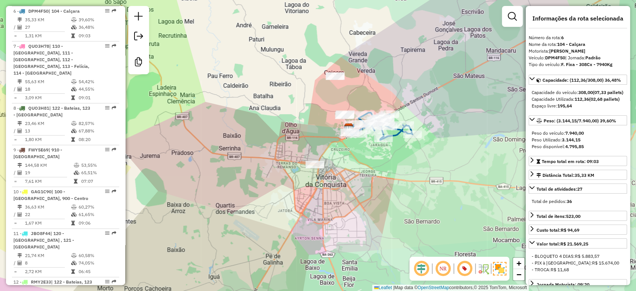
drag, startPoint x: 355, startPoint y: 187, endPoint x: 358, endPoint y: 174, distance: 13.5
click at [358, 177] on div "Janela de atendimento Grade de atendimento Capacidade Transportadoras Veículos …" at bounding box center [318, 145] width 636 height 291
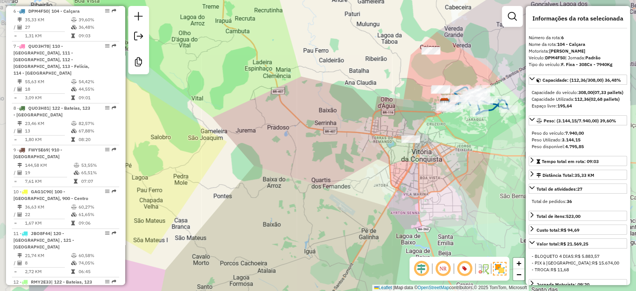
drag, startPoint x: 361, startPoint y: 160, endPoint x: 451, endPoint y: 137, distance: 92.9
click at [451, 137] on div "Janela de atendimento Grade de atendimento Capacidade Transportadoras Veículos …" at bounding box center [318, 145] width 636 height 291
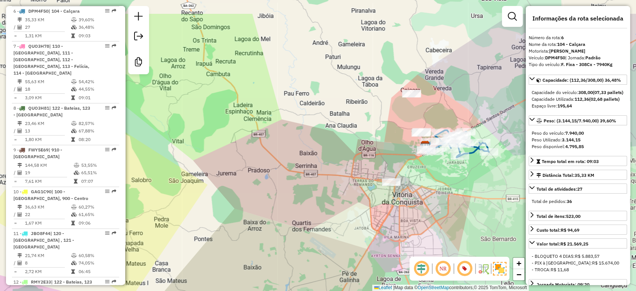
drag, startPoint x: 355, startPoint y: 185, endPoint x: 350, endPoint y: 193, distance: 9.8
click at [350, 193] on div "Janela de atendimento Grade de atendimento Capacidade Transportadoras Veículos …" at bounding box center [318, 145] width 636 height 291
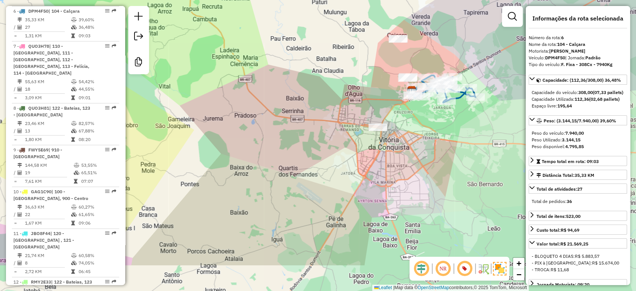
drag, startPoint x: 346, startPoint y: 187, endPoint x: 334, endPoint y: 131, distance: 56.9
click at [334, 131] on div "Janela de atendimento Grade de atendimento Capacidade Transportadoras Veículos …" at bounding box center [318, 145] width 636 height 291
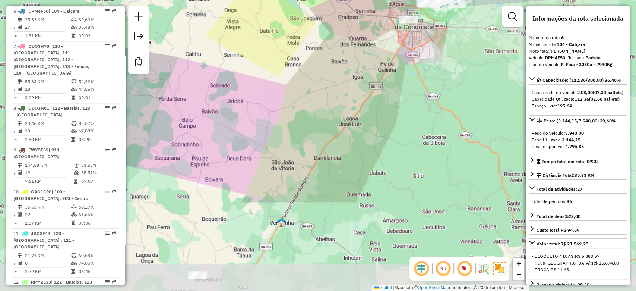
drag, startPoint x: 313, startPoint y: 197, endPoint x: 370, endPoint y: 79, distance: 130.5
click at [370, 80] on div "Janela de atendimento Grade de atendimento Capacidade Transportadoras Veículos …" at bounding box center [318, 145] width 636 height 291
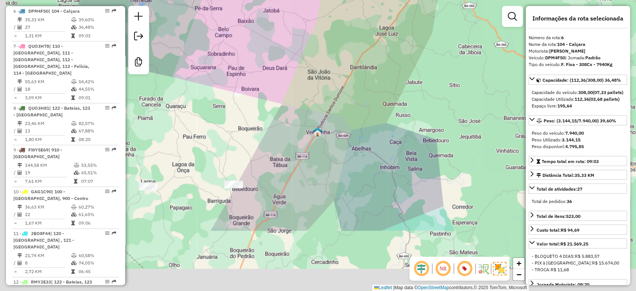
drag, startPoint x: 348, startPoint y: 170, endPoint x: 378, endPoint y: 100, distance: 75.9
click at [385, 81] on div "Janela de atendimento Grade de atendimento Capacidade Transportadoras Veículos …" at bounding box center [318, 145] width 636 height 291
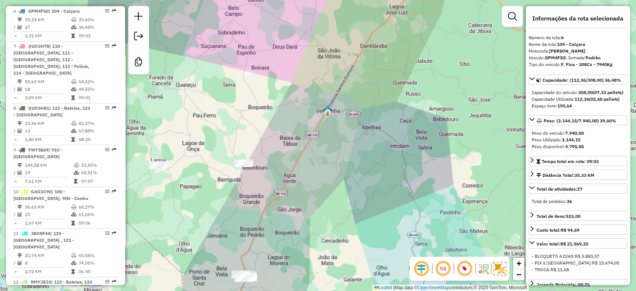
drag, startPoint x: 358, startPoint y: 159, endPoint x: 398, endPoint y: 97, distance: 73.7
click at [398, 98] on div "Janela de atendimento Grade de atendimento Capacidade Transportadoras Veículos …" at bounding box center [318, 145] width 636 height 291
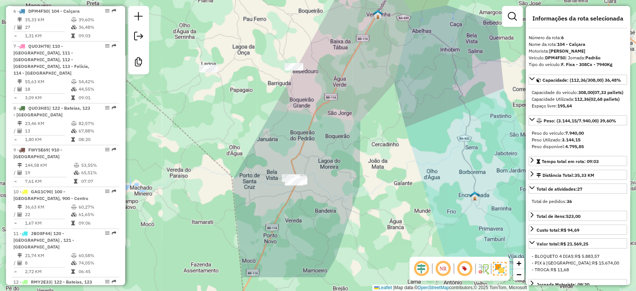
drag, startPoint x: 366, startPoint y: 170, endPoint x: 379, endPoint y: 137, distance: 34.9
click at [379, 137] on div "Janela de atendimento Grade de atendimento Capacidade Transportadoras Veículos …" at bounding box center [318, 145] width 636 height 291
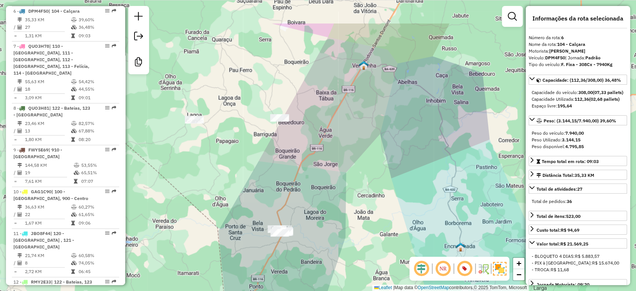
drag, startPoint x: 377, startPoint y: 136, endPoint x: 351, endPoint y: 232, distance: 98.9
click at [351, 232] on div "Janela de atendimento Grade de atendimento Capacidade Transportadoras Veículos …" at bounding box center [318, 145] width 636 height 291
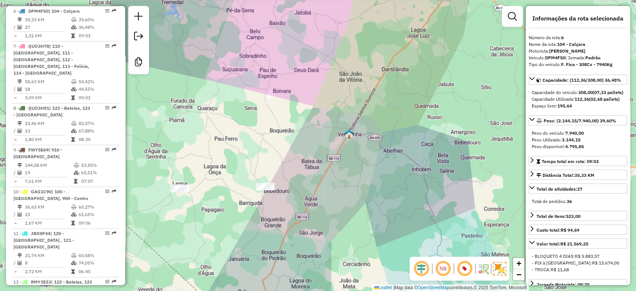
drag, startPoint x: 377, startPoint y: 102, endPoint x: 343, endPoint y: 240, distance: 142.4
click at [343, 240] on div "Janela de atendimento Grade de atendimento Capacidade Transportadoras Veículos …" at bounding box center [318, 145] width 636 height 291
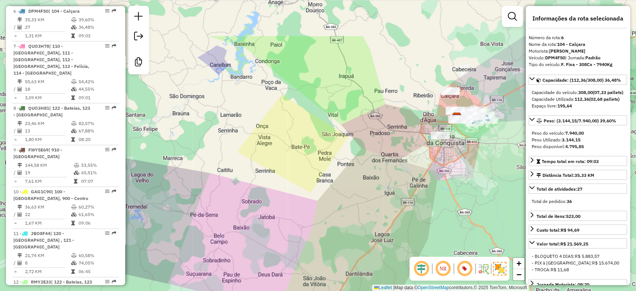
drag, startPoint x: 334, startPoint y: 168, endPoint x: 327, endPoint y: 194, distance: 27.0
click at [328, 194] on div "Janela de atendimento Grade de atendimento Capacidade Transportadoras Veículos …" at bounding box center [318, 145] width 636 height 291
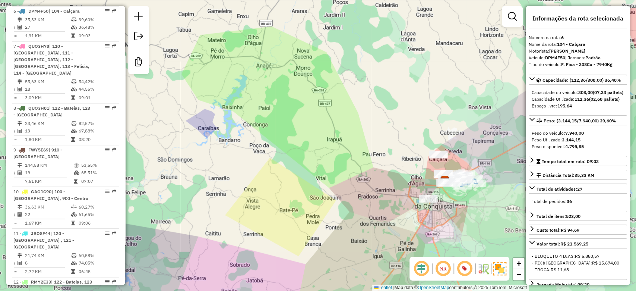
drag, startPoint x: 346, startPoint y: 123, endPoint x: 342, endPoint y: 138, distance: 15.0
click at [342, 138] on div "Janela de atendimento Grade de atendimento Capacidade Transportadoras Veículos …" at bounding box center [318, 145] width 636 height 291
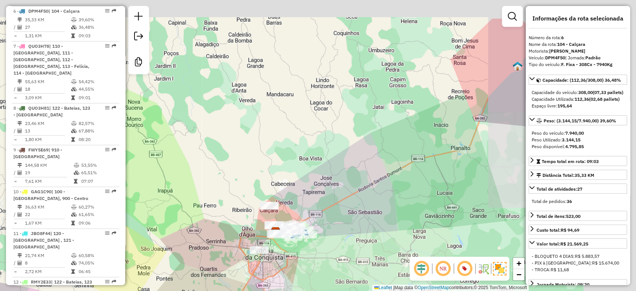
drag
click at [243, 142] on div "Janela de atendimento Grade de atendimento Capacidade Transportadoras Veículos …" at bounding box center [318, 145] width 636 height 291
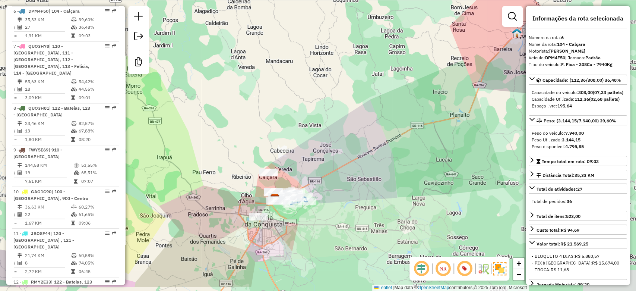
click at [349, 57] on div "Janela de atendimento Grade de atendimento Capacidade Transportadoras Veículos …" at bounding box center [318, 145] width 636 height 291
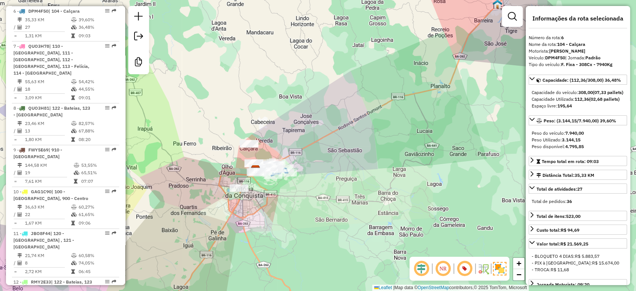
click at [355, 132] on div "Janela de atendimento Grade de atendimento Capacidade Transportadoras Veículos …" at bounding box center [318, 145] width 636 height 291
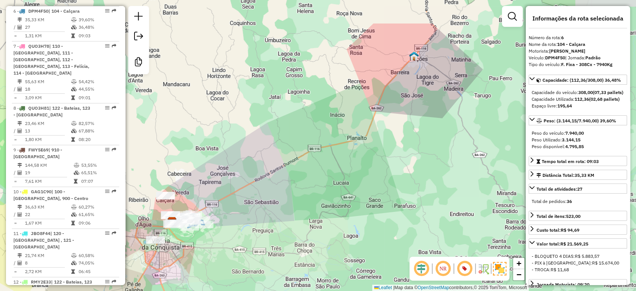
click at [271, 184] on div "Janela de atendimento Grade de atendimento Capacidade Transportadoras Veículos …" at bounding box center [318, 145] width 636 height 291
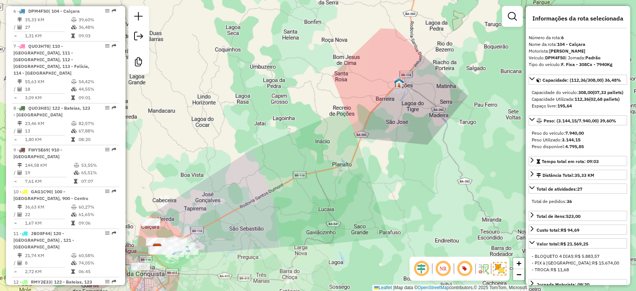
click at [375, 150] on div "Janela de atendimento Grade de atendimento Capacidade Transportadoras Veículos …" at bounding box center [318, 145] width 636 height 291
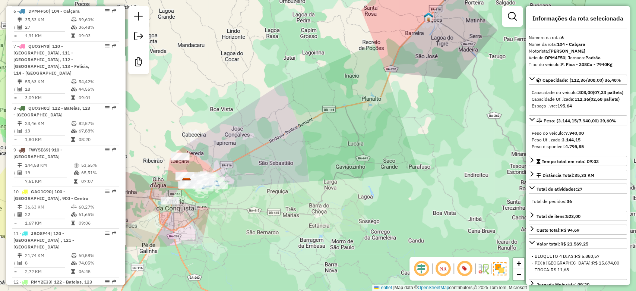
click at [396, 88] on div "Janela de atendimento Grade de atendimento Capacidade Transportadoras Veículos …" at bounding box center [318, 145] width 636 height 291
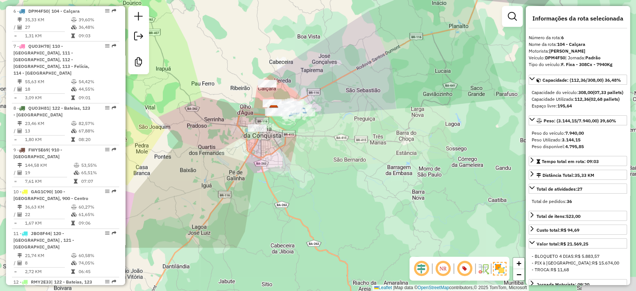
click at [423, 120] on div "Janela de atendimento Grade de atendimento Capacidade Transportadoras Veículos …" at bounding box center [318, 145] width 636 height 291
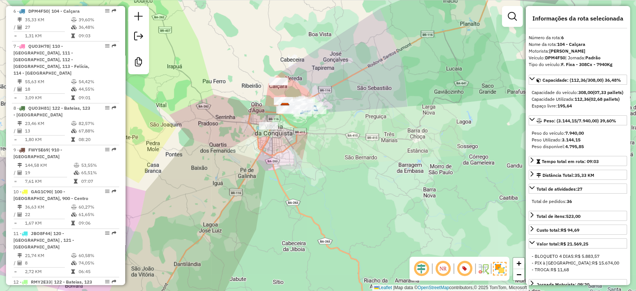
click at [358, 145] on div "Janela de atendimento Grade de atendimento Capacidade Transportadoras Veículos …" at bounding box center [318, 145] width 636 height 291
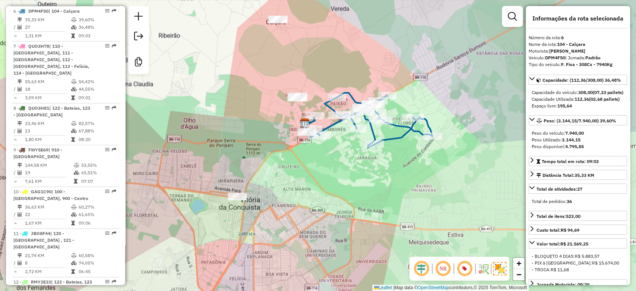
click at [330, 175] on div "Janela de atendimento Grade de atendimento Capacidade Transportadoras Veículos …" at bounding box center [318, 145] width 636 height 291
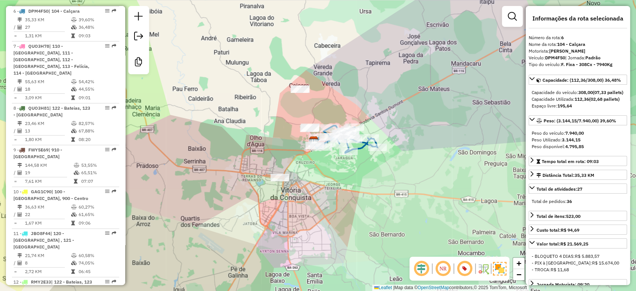
click at [297, 119] on div "Janela de atendimento Grade de atendimento Capacidade Transportadoras Veículos …" at bounding box center [318, 145] width 636 height 291
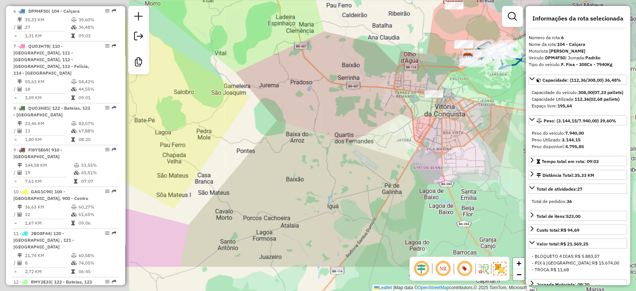
click at [395, 134] on div "Janela de atendimento Grade de atendimento Capacidade Transportadoras Veículos …" at bounding box center [318, 145] width 636 height 291
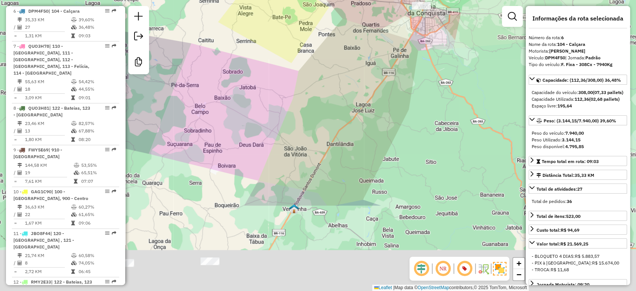
click at [277, 80] on div "Janela de atendimento Grade de atendimento Capacidade Transportadoras Veículos …" at bounding box center [318, 145] width 636 height 291
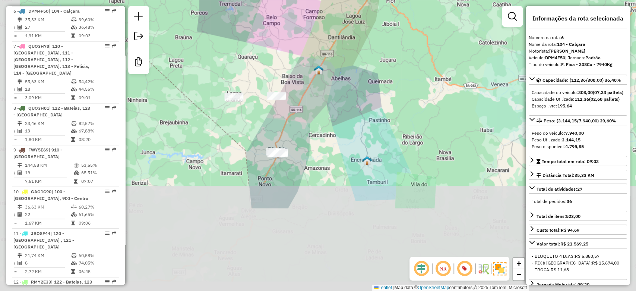
click at [308, 84] on div "Janela de atendimento Grade de atendimento Capacidade Transportadoras Veículos …" at bounding box center [318, 145] width 636 height 291
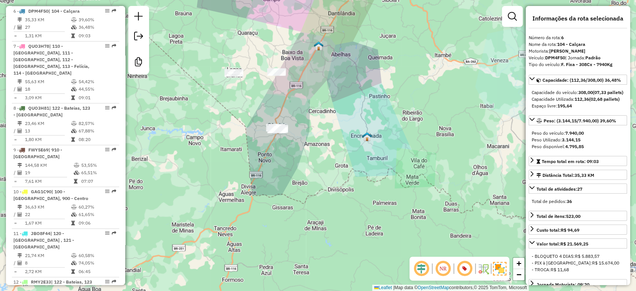
click at [308, 87] on div "Janela de atendimento Grade de atendimento Capacidade Transportadoras Veículos …" at bounding box center [318, 145] width 636 height 291
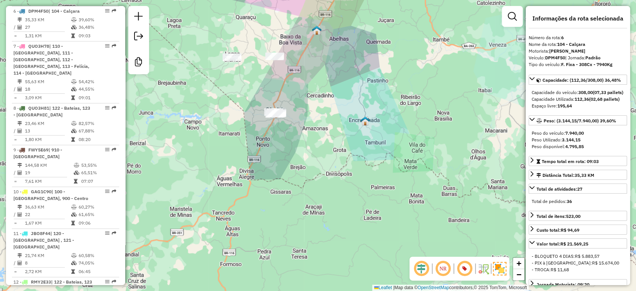
click at [348, 118] on div "Janela de atendimento Grade de atendimento Capacidade Transportadoras Veículos …" at bounding box center [318, 145] width 636 height 291
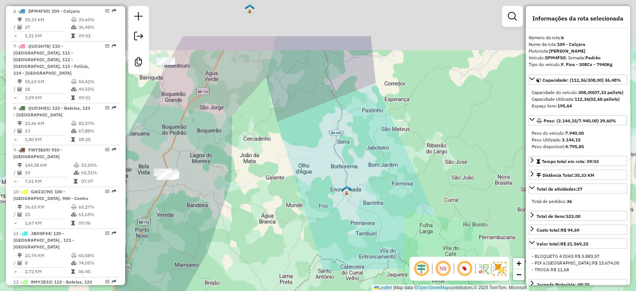
click at [322, 214] on div "Janela de atendimento Grade de atendimento Capacidade Transportadoras Veículos …" at bounding box center [318, 145] width 636 height 291
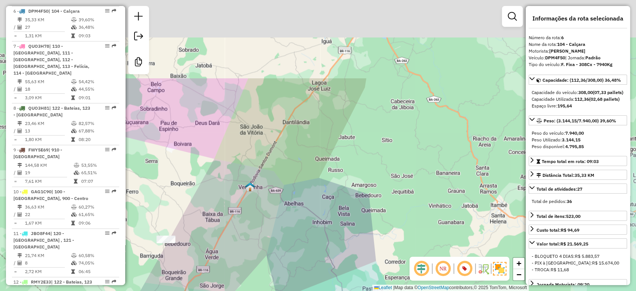
click at [335, 279] on div "Janela de atendimento Grade de atendimento Capacidade Transportadoras Veículos …" at bounding box center [318, 145] width 636 height 291
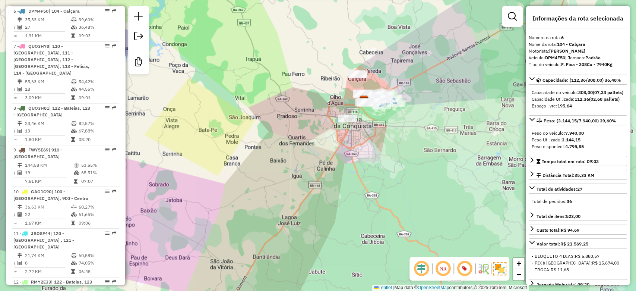
click at [364, 159] on div "Janela de atendimento Grade de atendimento Capacidade Transportadoras Veículos …" at bounding box center [318, 145] width 636 height 291
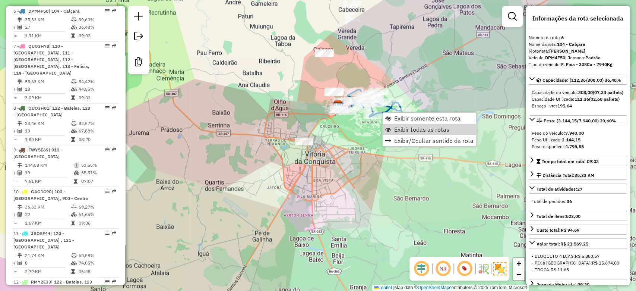
click at [392, 130] on link "Exibir todas as rotas" at bounding box center [430, 129] width 94 height 11
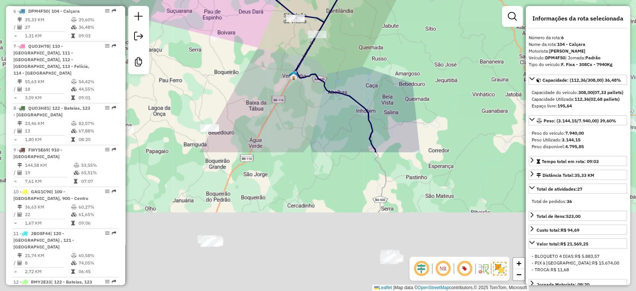
click at [408, 31] on div "Janela de atendimento Grade de atendimento Capacidade Transportadoras Veículos …" at bounding box center [318, 145] width 636 height 291
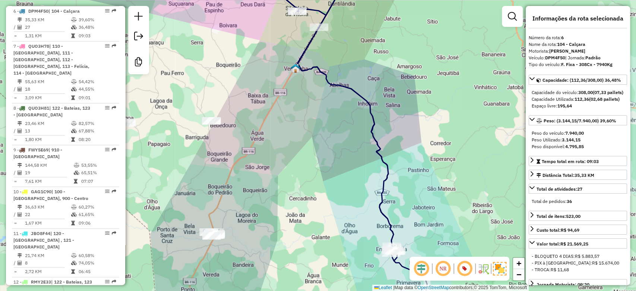
click at [370, 120] on icon at bounding box center [323, 145] width 248 height 349
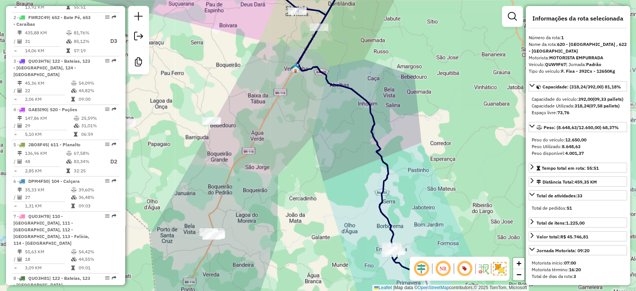
scroll to position [319, 0]
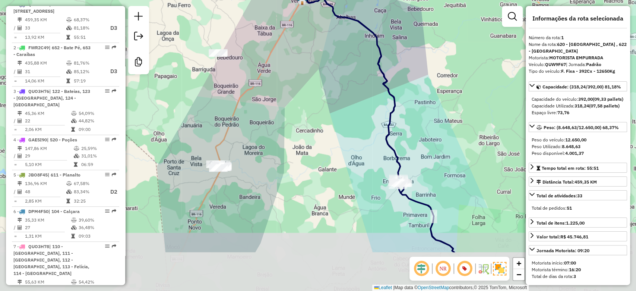
click at [382, 76] on icon at bounding box center [330, 77] width 248 height 349
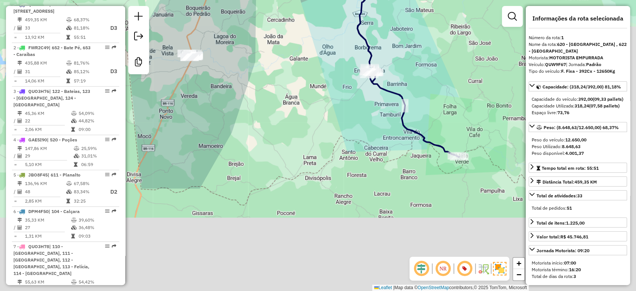
click at [347, 28] on div "Janela de atendimento Grade de atendimento Capacidade Transportadoras Veículos …" at bounding box center [318, 145] width 636 height 291
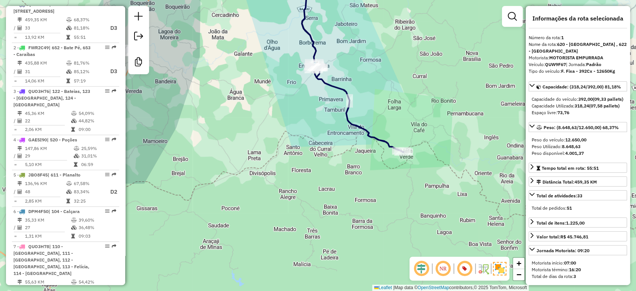
click at [390, 166] on div "Janela de atendimento Grade de atendimento Capacidade Transportadoras Veículos …" at bounding box center [318, 145] width 636 height 291
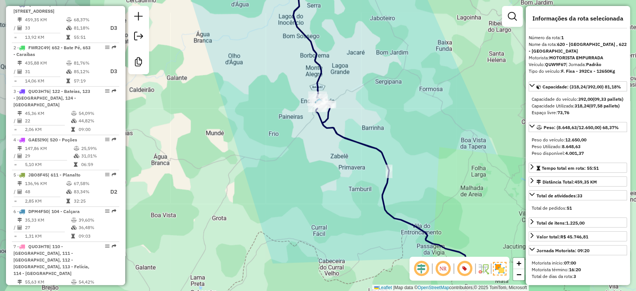
click at [382, 124] on div "Janela de atendimento Grade de atendimento Capacidade Transportadoras Veículos …" at bounding box center [318, 145] width 636 height 291
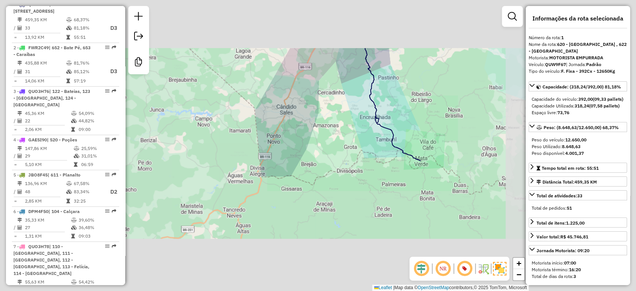
click at [376, 160] on div "Janela de atendimento Grade de atendimento Capacidade Transportadoras Veículos …" at bounding box center [318, 145] width 636 height 291
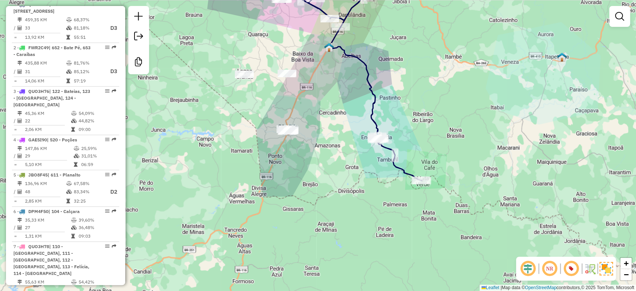
click at [373, 156] on icon at bounding box center [347, 85] width 149 height 189
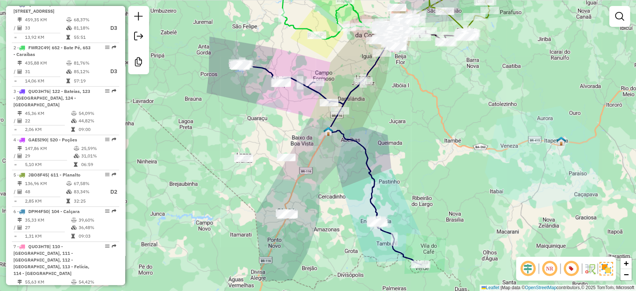
click at [367, 157] on icon at bounding box center [329, 158] width 183 height 211
